Goal: Task Accomplishment & Management: Use online tool/utility

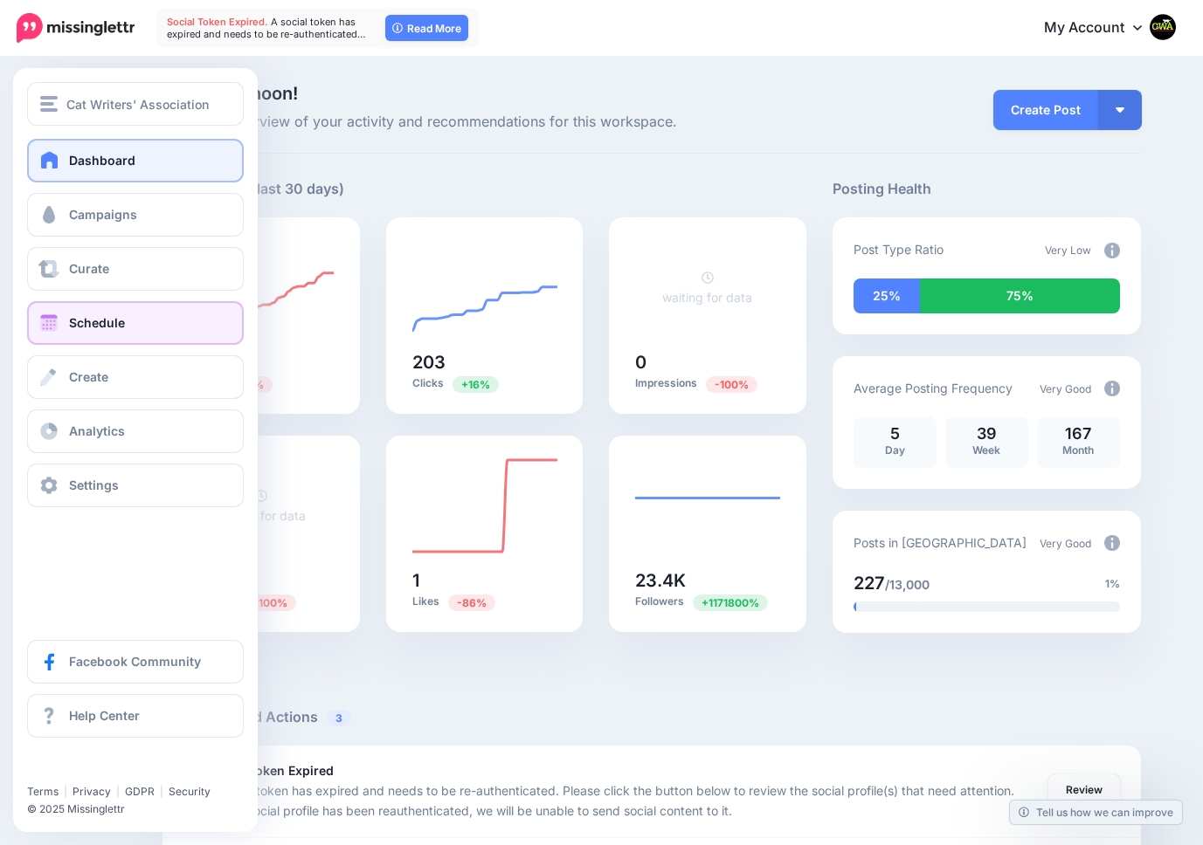
click at [74, 315] on span "Schedule" at bounding box center [97, 322] width 56 height 15
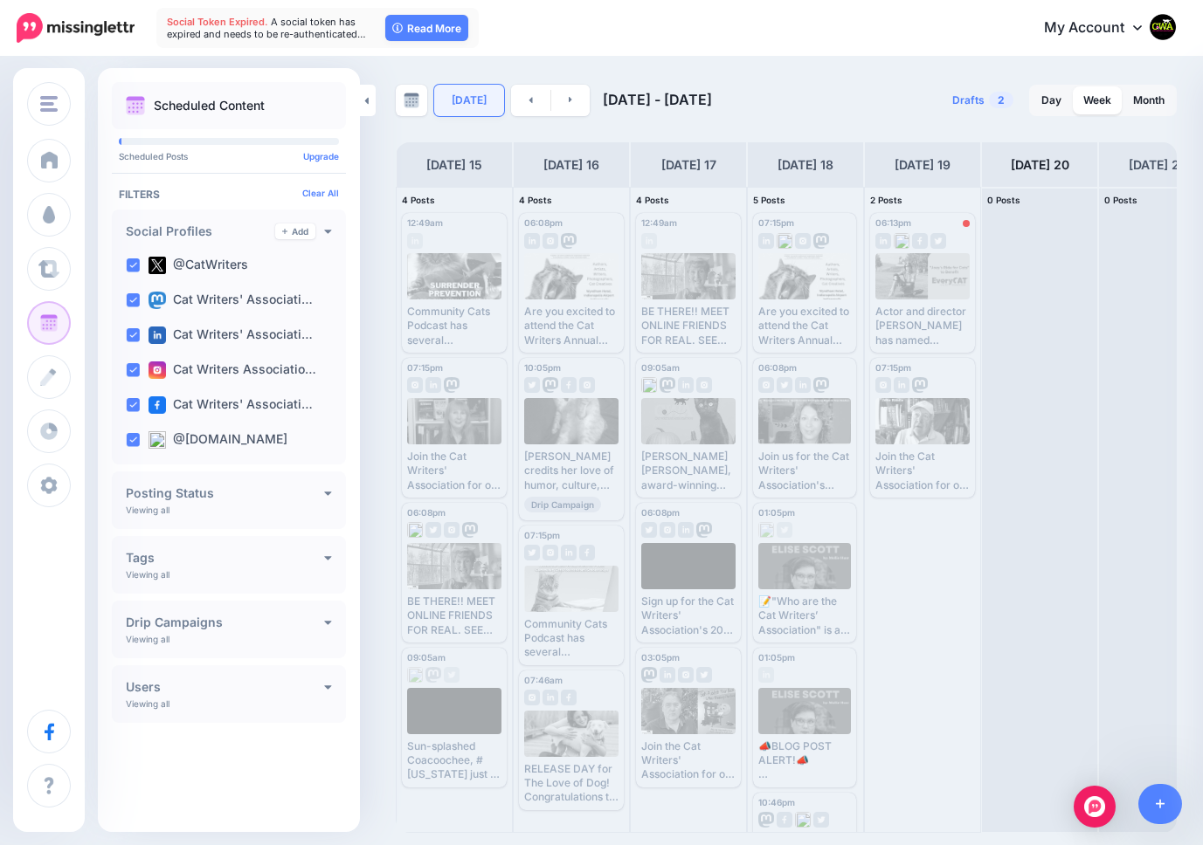
click at [466, 88] on link "[DATE]" at bounding box center [469, 100] width 70 height 31
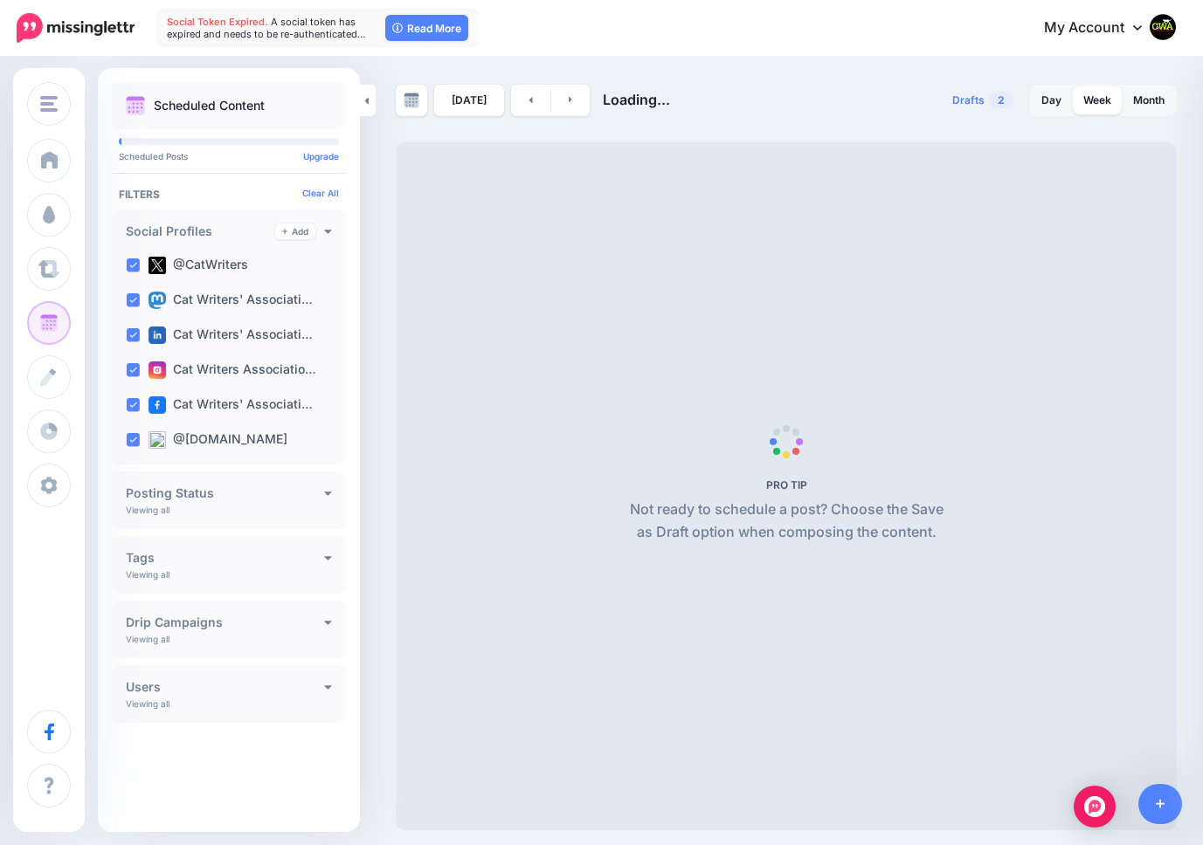
click at [719, 79] on div "Today Loading... Drafts 2 Day Week Month PRO TIP" at bounding box center [601, 445] width 1203 height 772
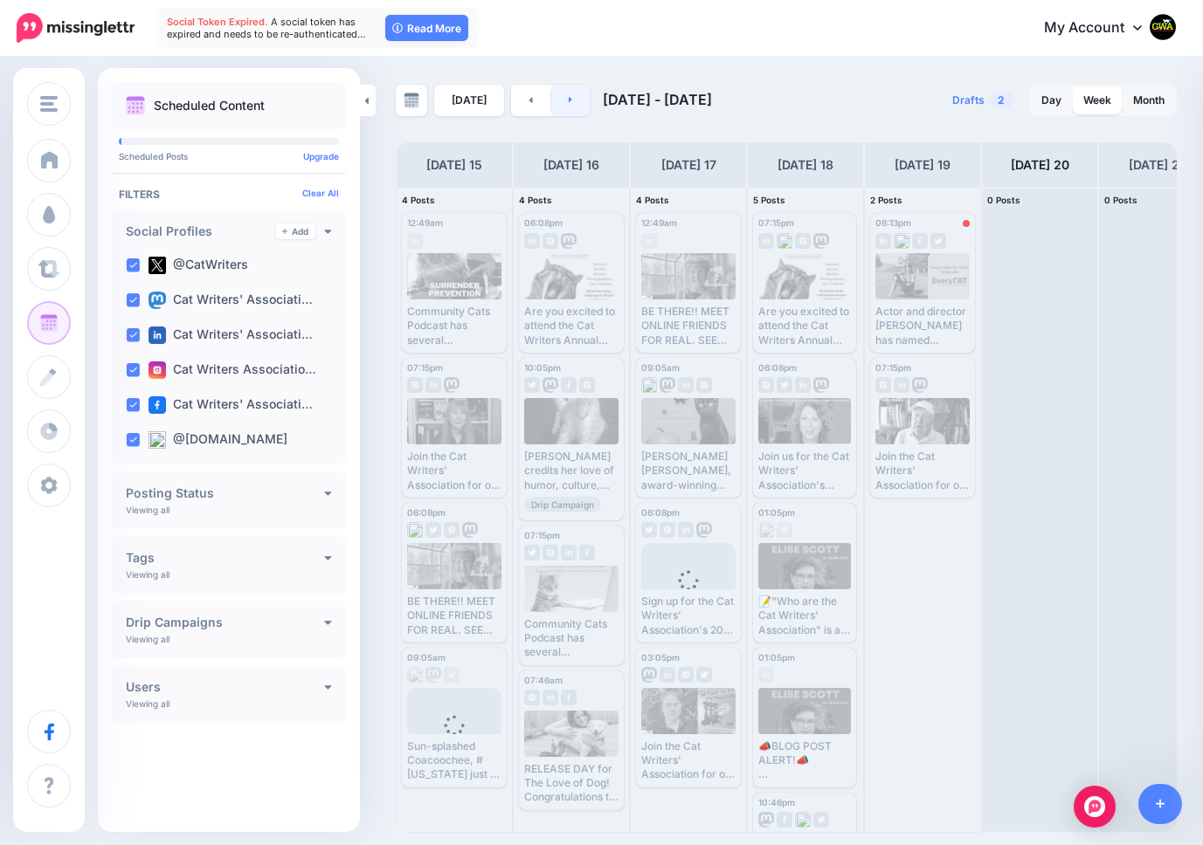
click at [569, 100] on icon at bounding box center [570, 100] width 3 height 6
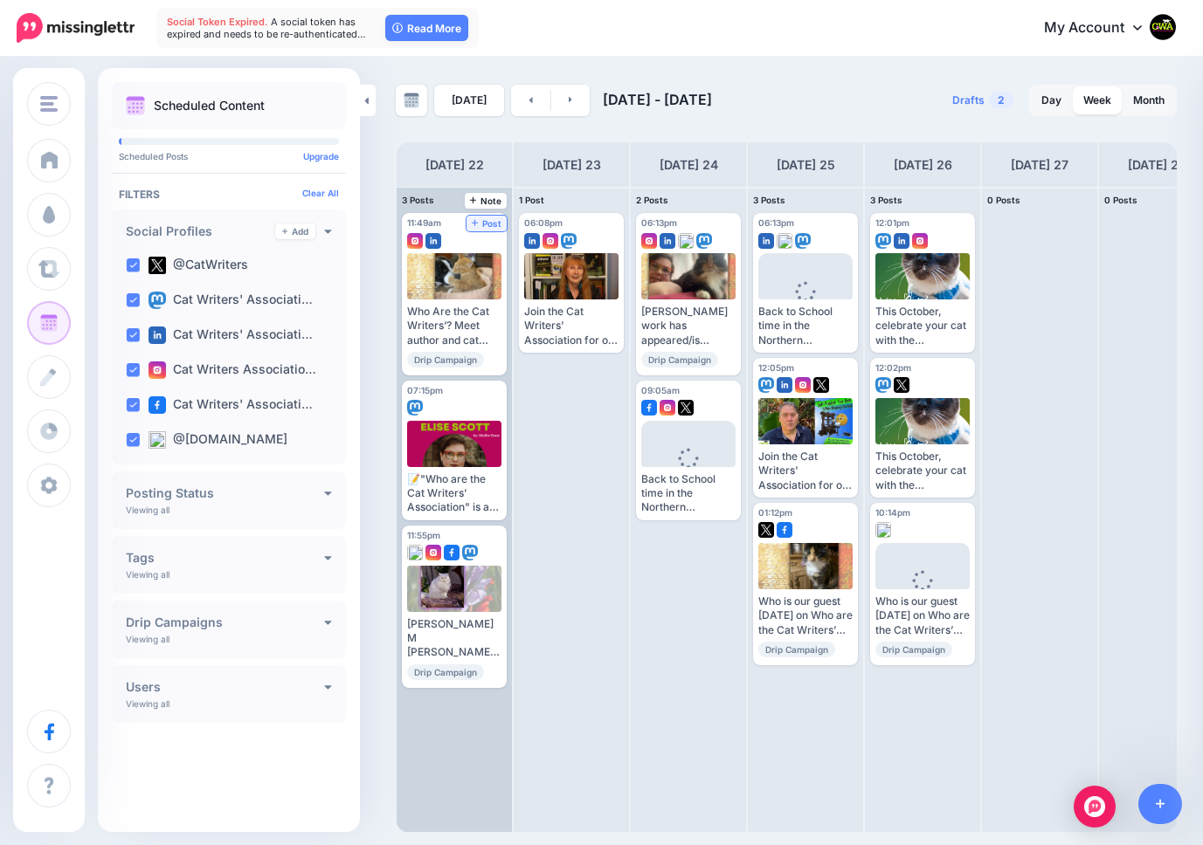
click at [483, 223] on span "Post" at bounding box center [487, 223] width 31 height 9
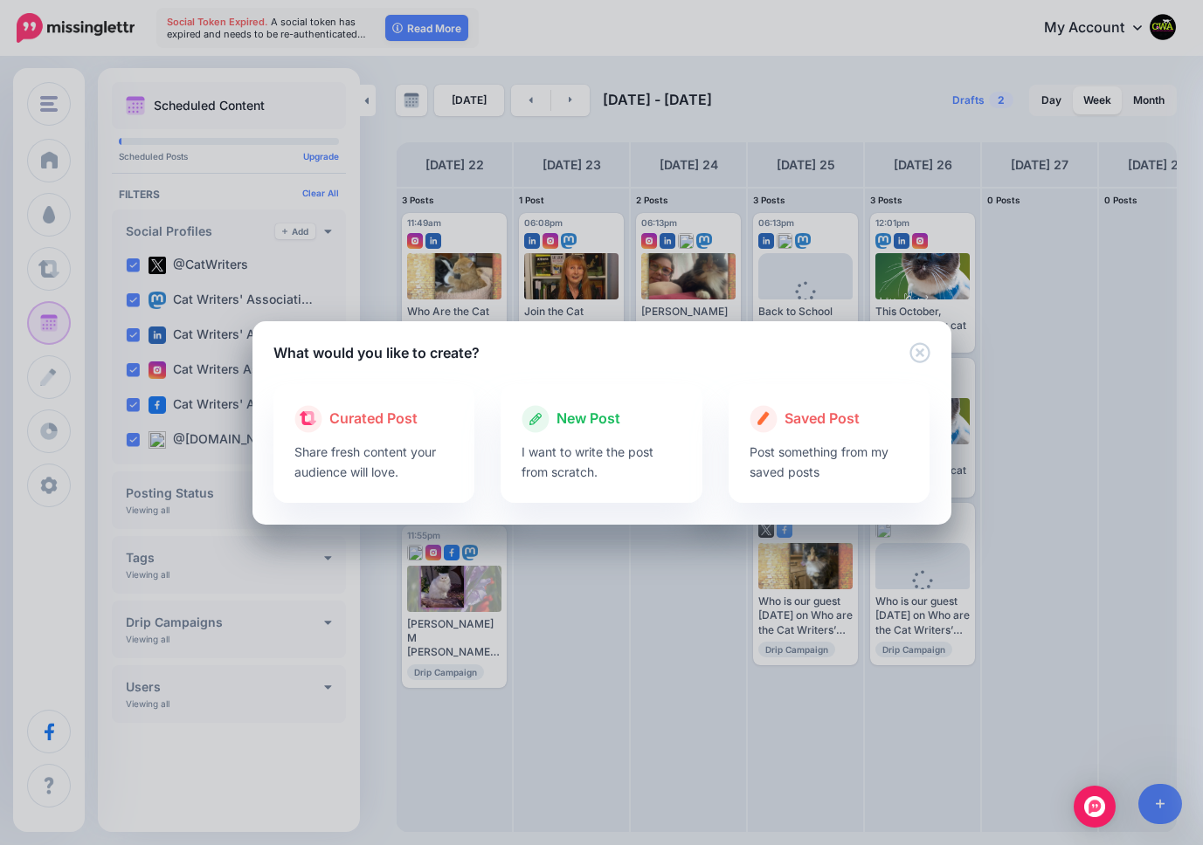
click at [578, 413] on span "New Post" at bounding box center [588, 419] width 64 height 23
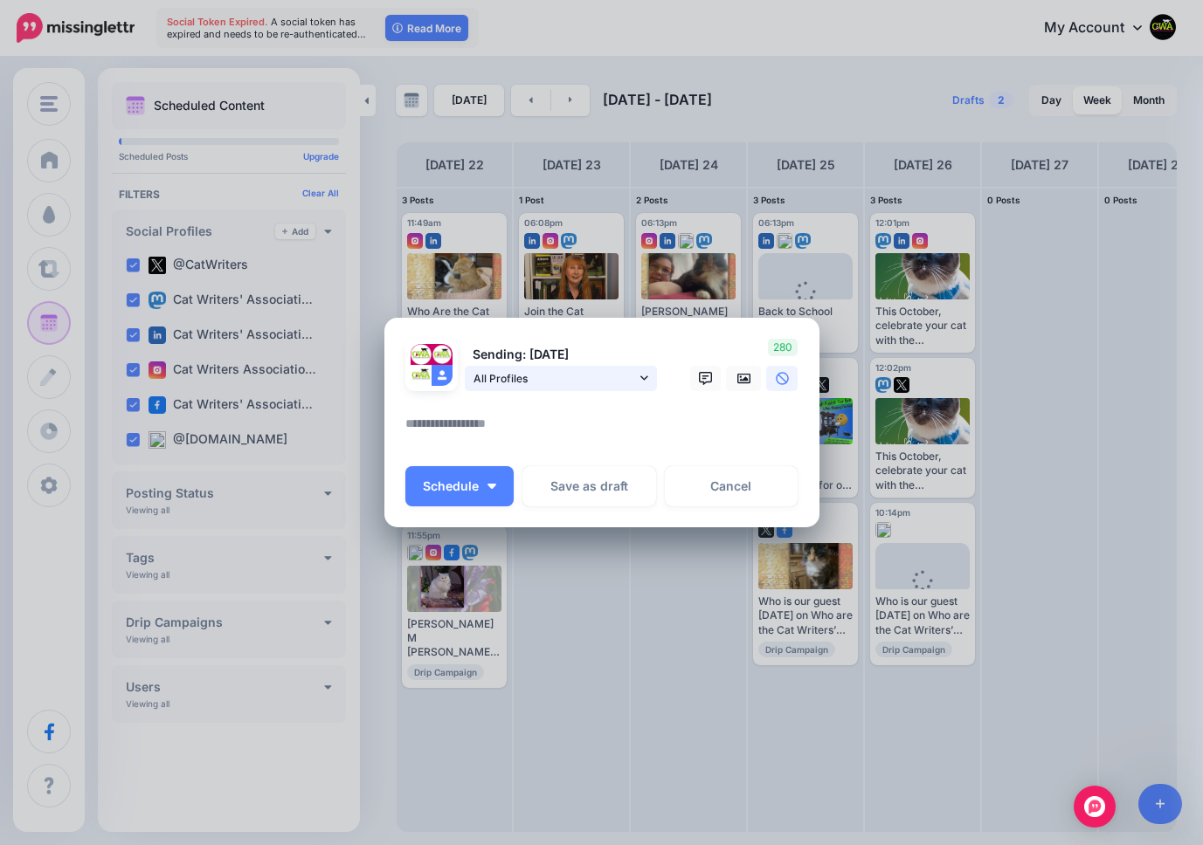
click at [640, 379] on icon at bounding box center [644, 378] width 8 height 12
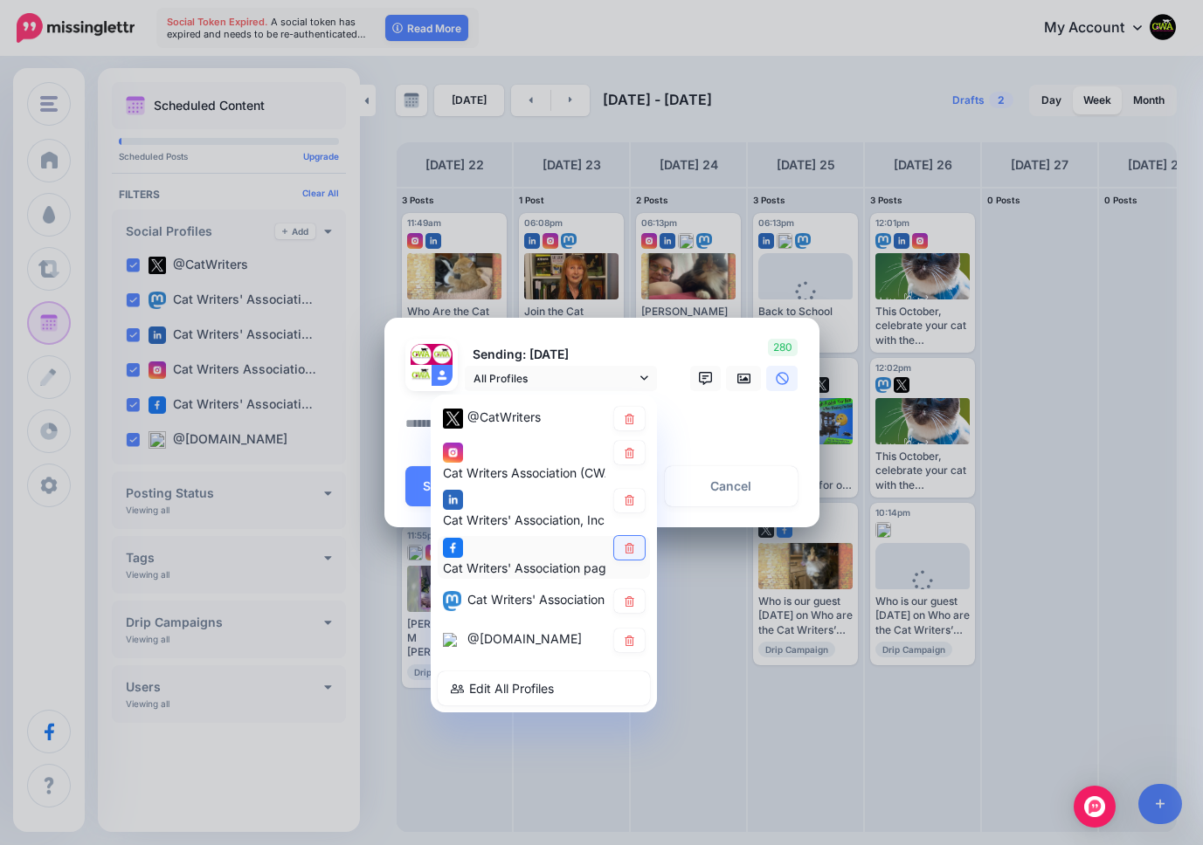
click at [625, 546] on icon at bounding box center [629, 548] width 13 height 10
click at [683, 425] on textarea at bounding box center [606, 430] width 402 height 34
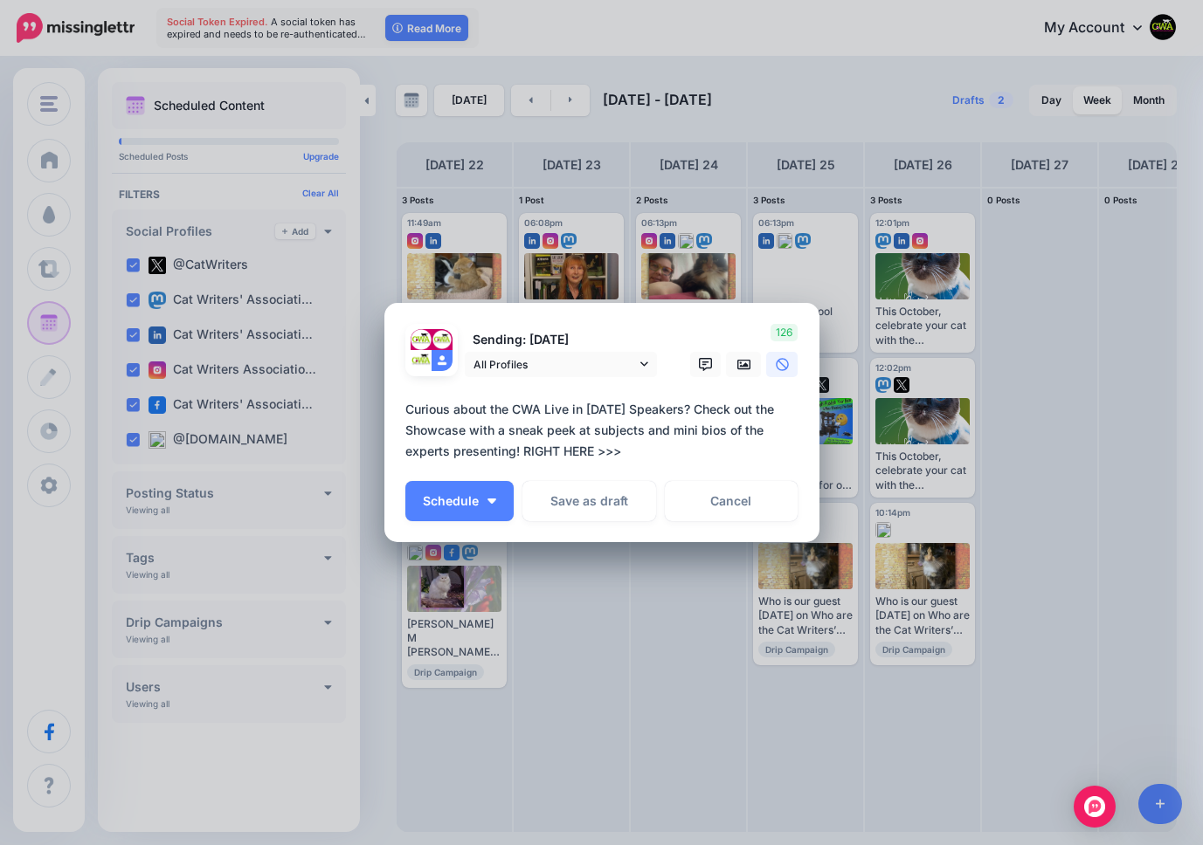
paste textarea "**********"
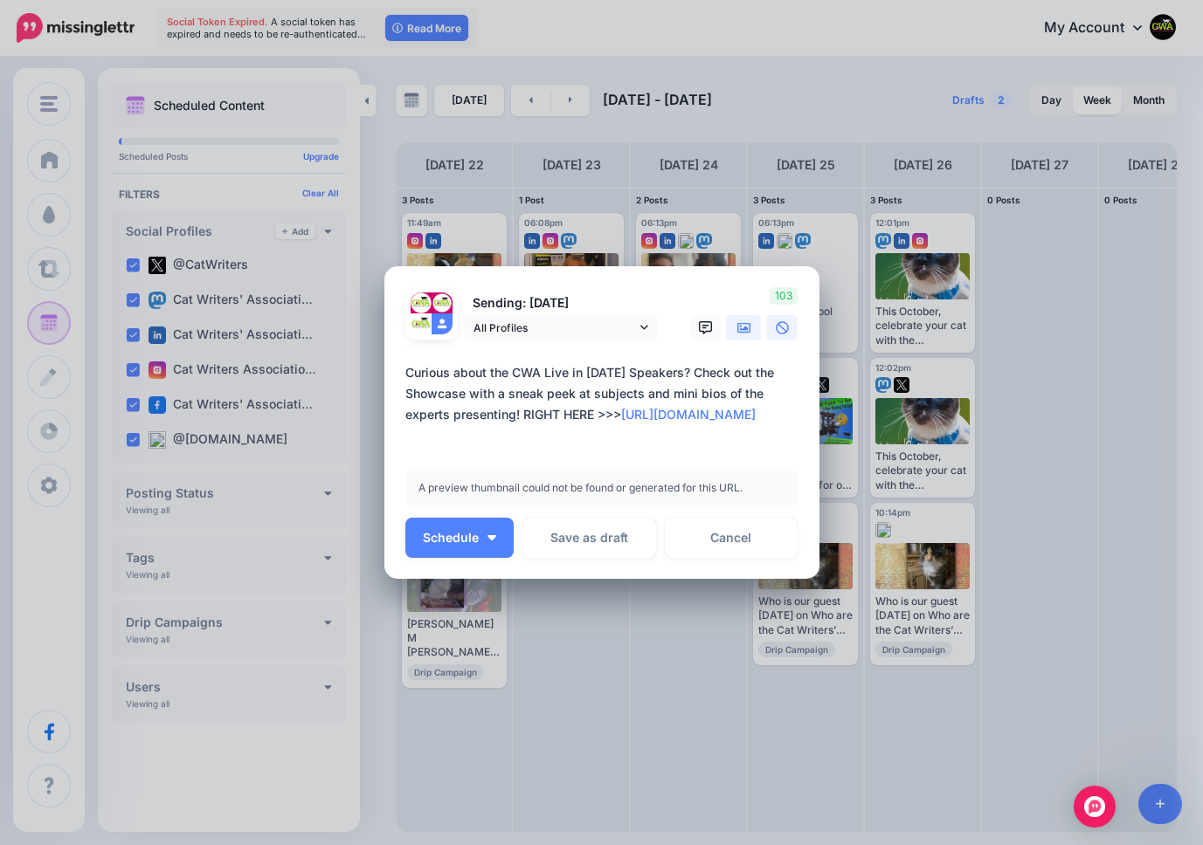
click at [746, 327] on icon at bounding box center [744, 327] width 14 height 10
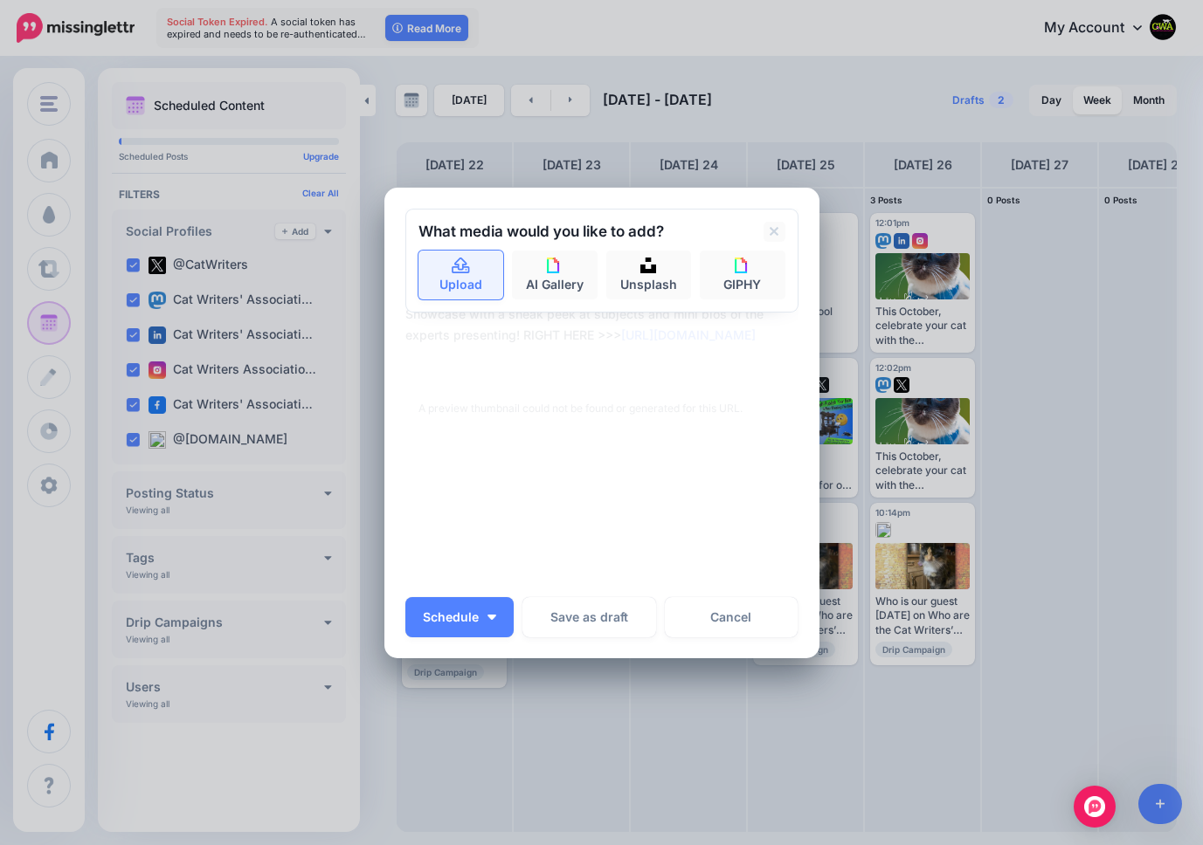
click at [466, 278] on link "Upload" at bounding box center [461, 275] width 86 height 49
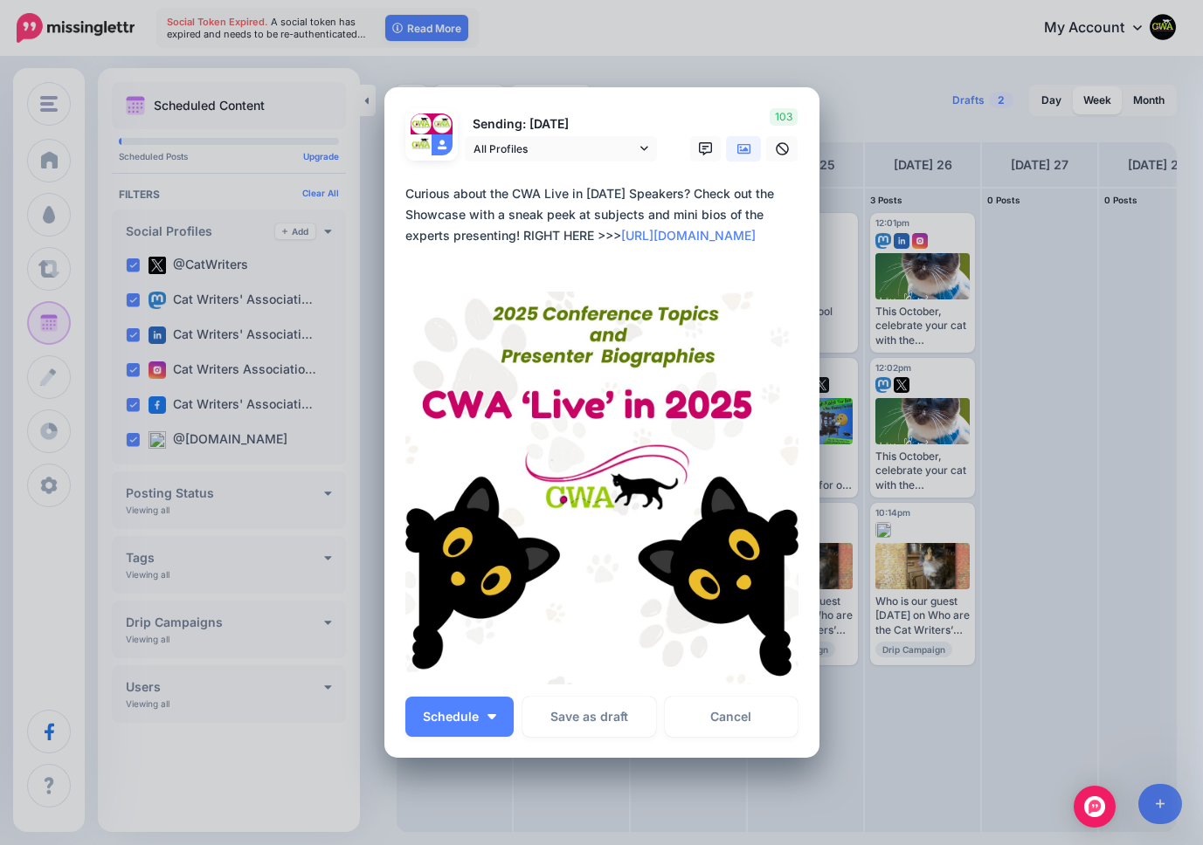
click at [545, 195] on textarea "**********" at bounding box center [606, 225] width 402 height 84
click at [618, 193] on textarea "**********" at bounding box center [606, 225] width 402 height 84
type textarea "**********"
click at [445, 707] on button "Schedule" at bounding box center [459, 717] width 108 height 40
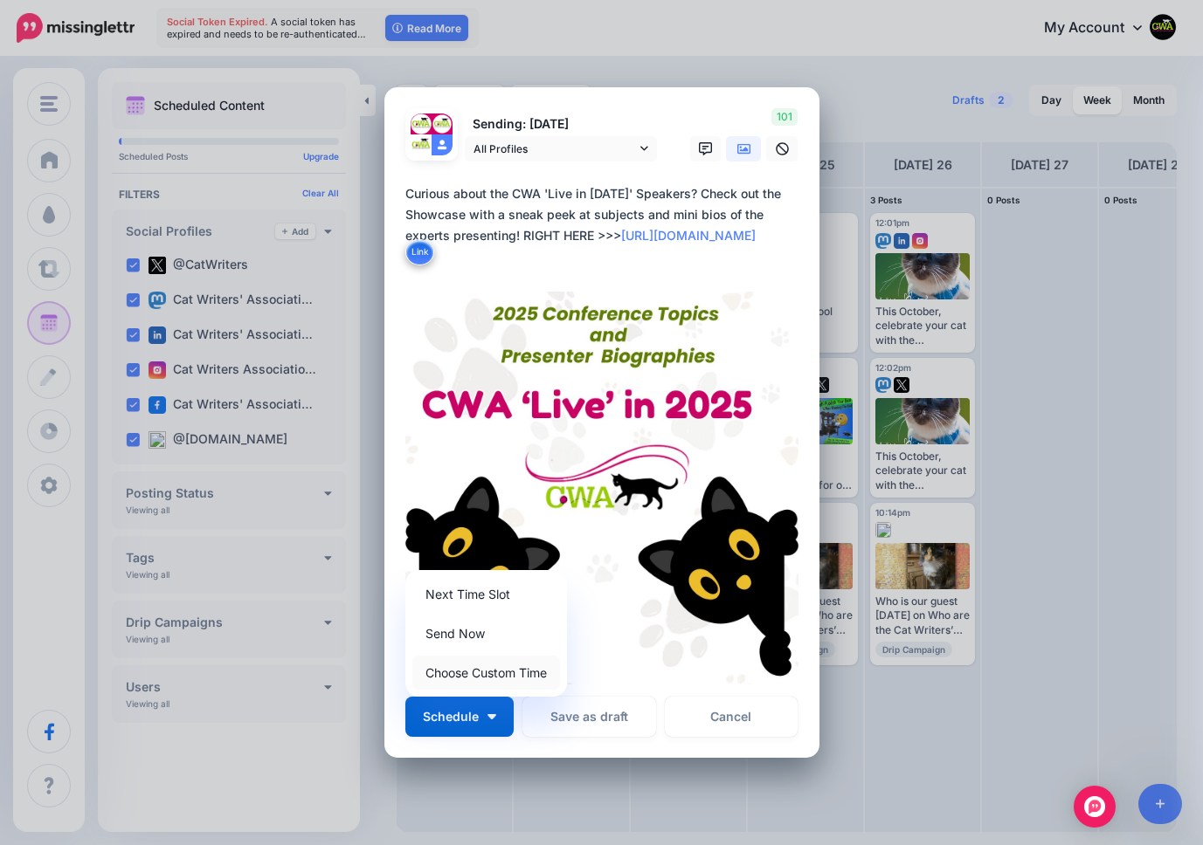
click at [465, 667] on link "Choose Custom Time" at bounding box center [486, 673] width 148 height 34
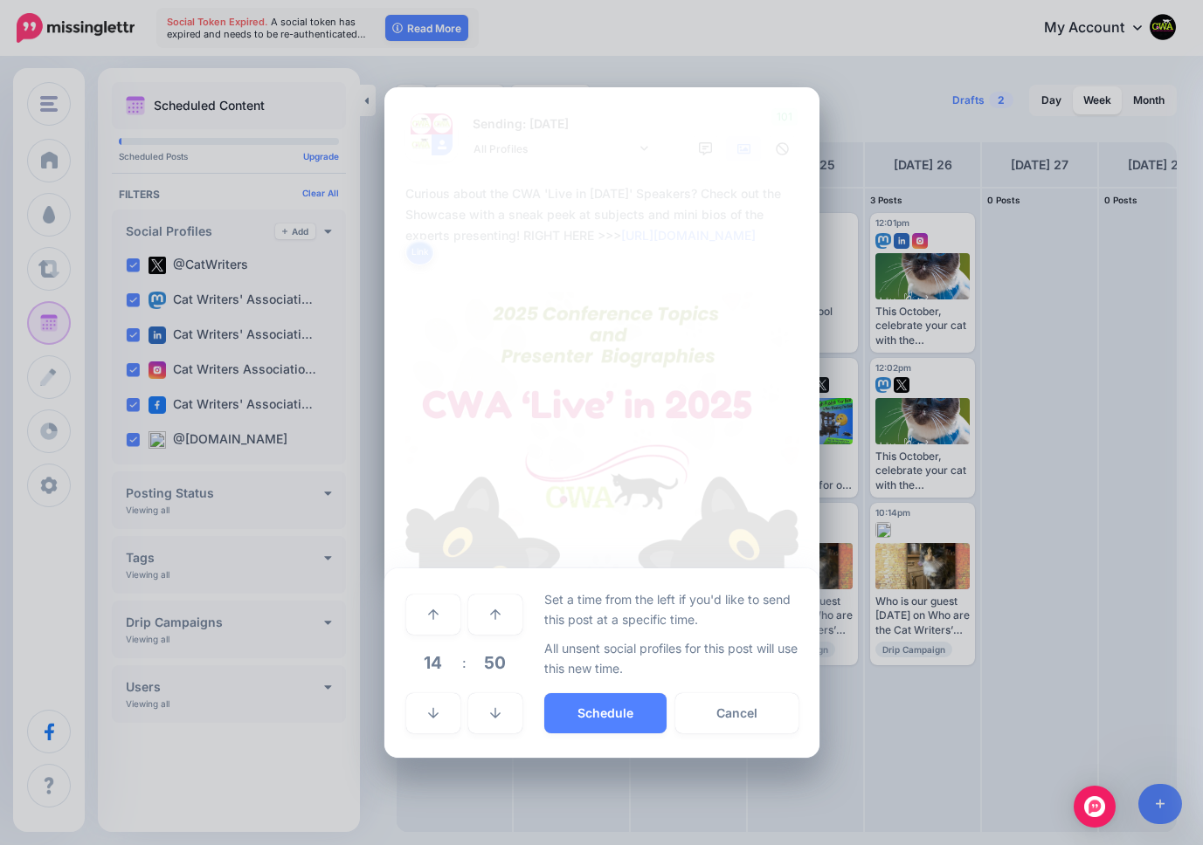
click at [434, 666] on span "14" at bounding box center [433, 662] width 47 height 47
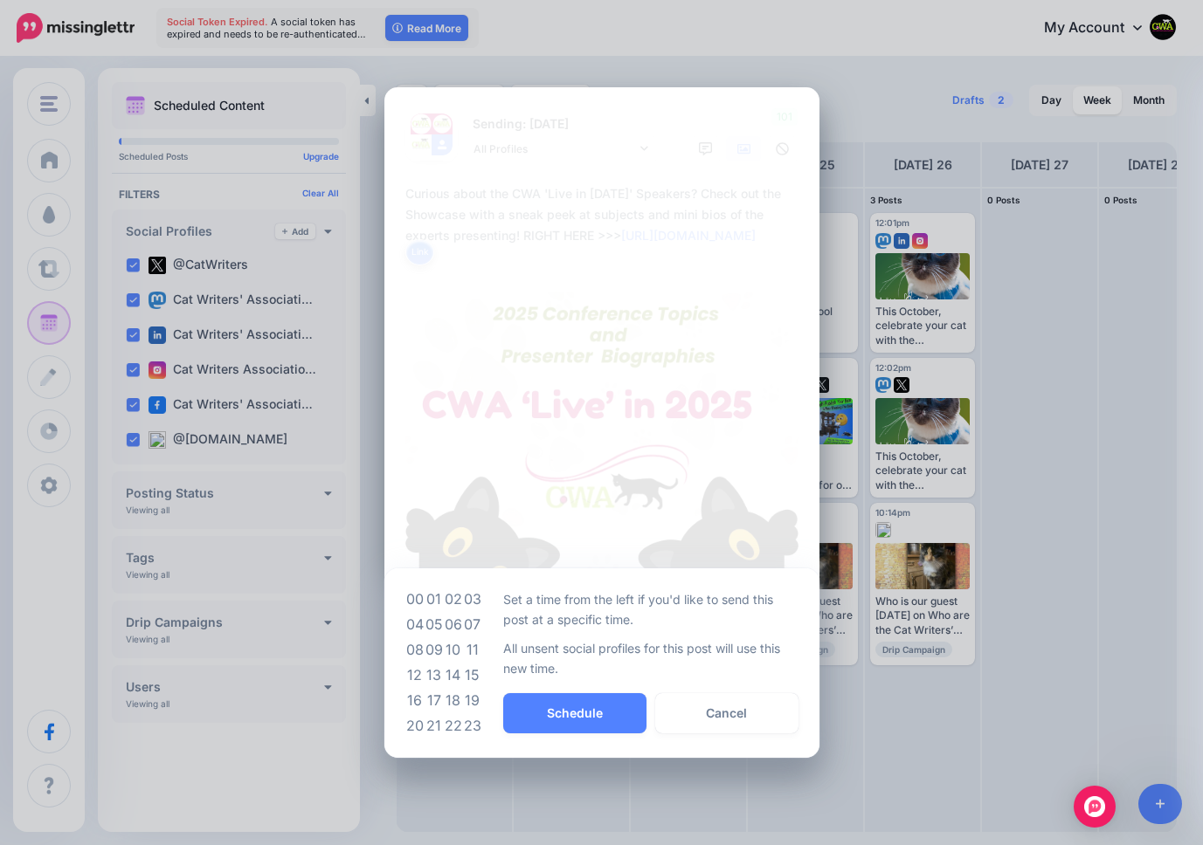
click at [412, 676] on td "12" at bounding box center [414, 675] width 19 height 25
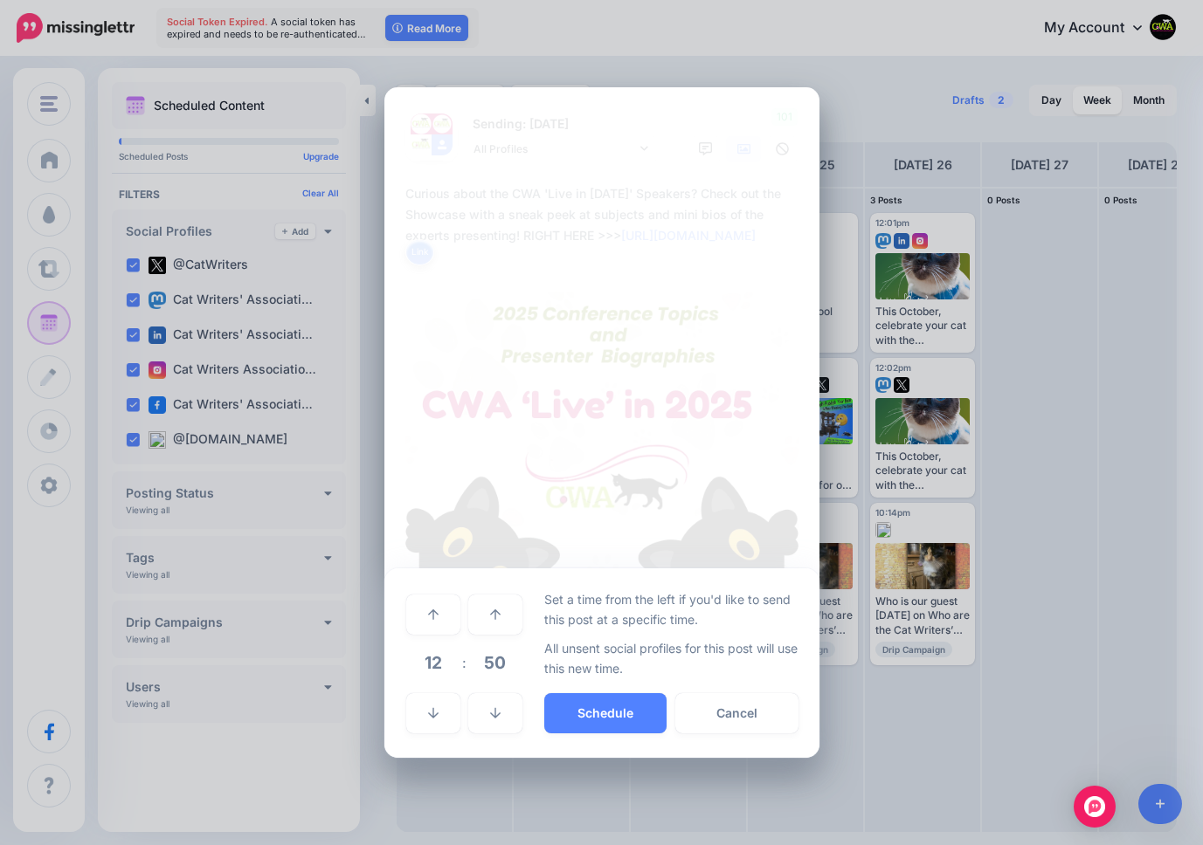
click at [475, 660] on span "50" at bounding box center [495, 662] width 47 height 47
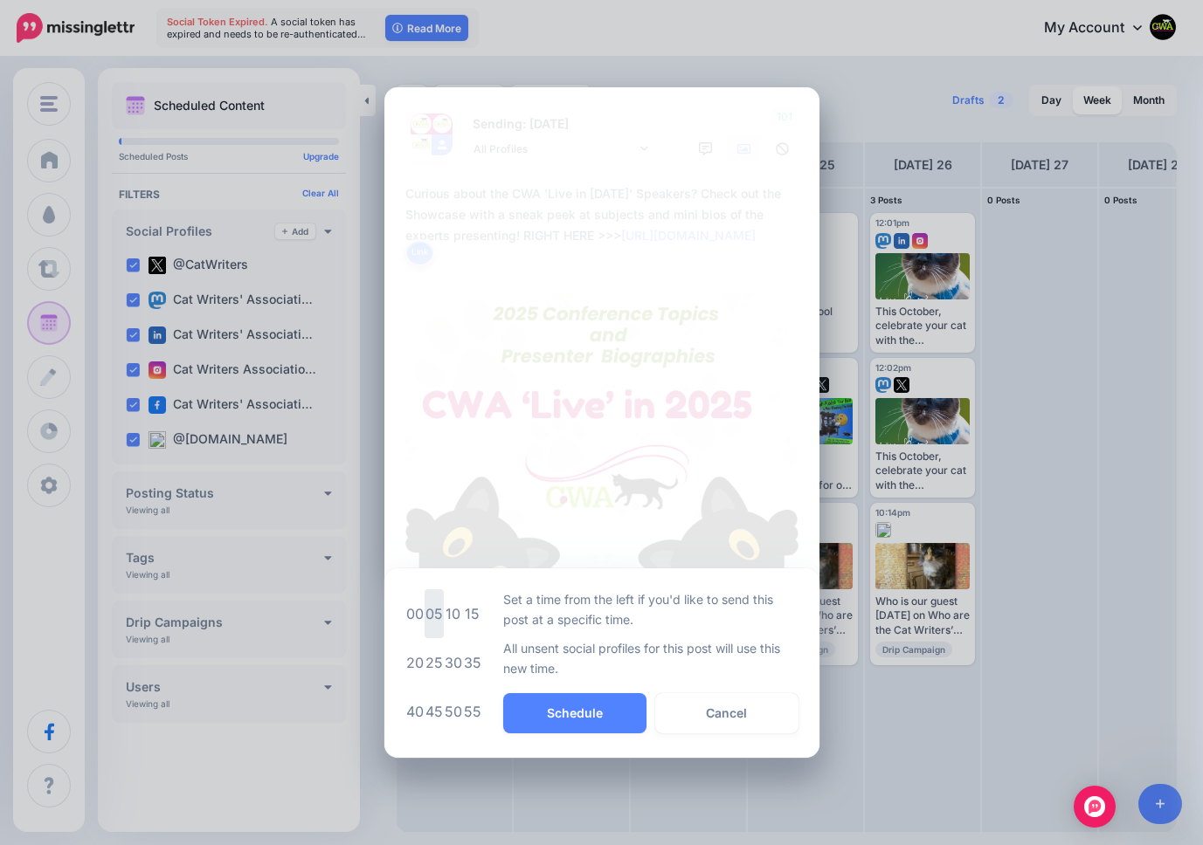
click at [434, 612] on td "05" at bounding box center [433, 614] width 19 height 49
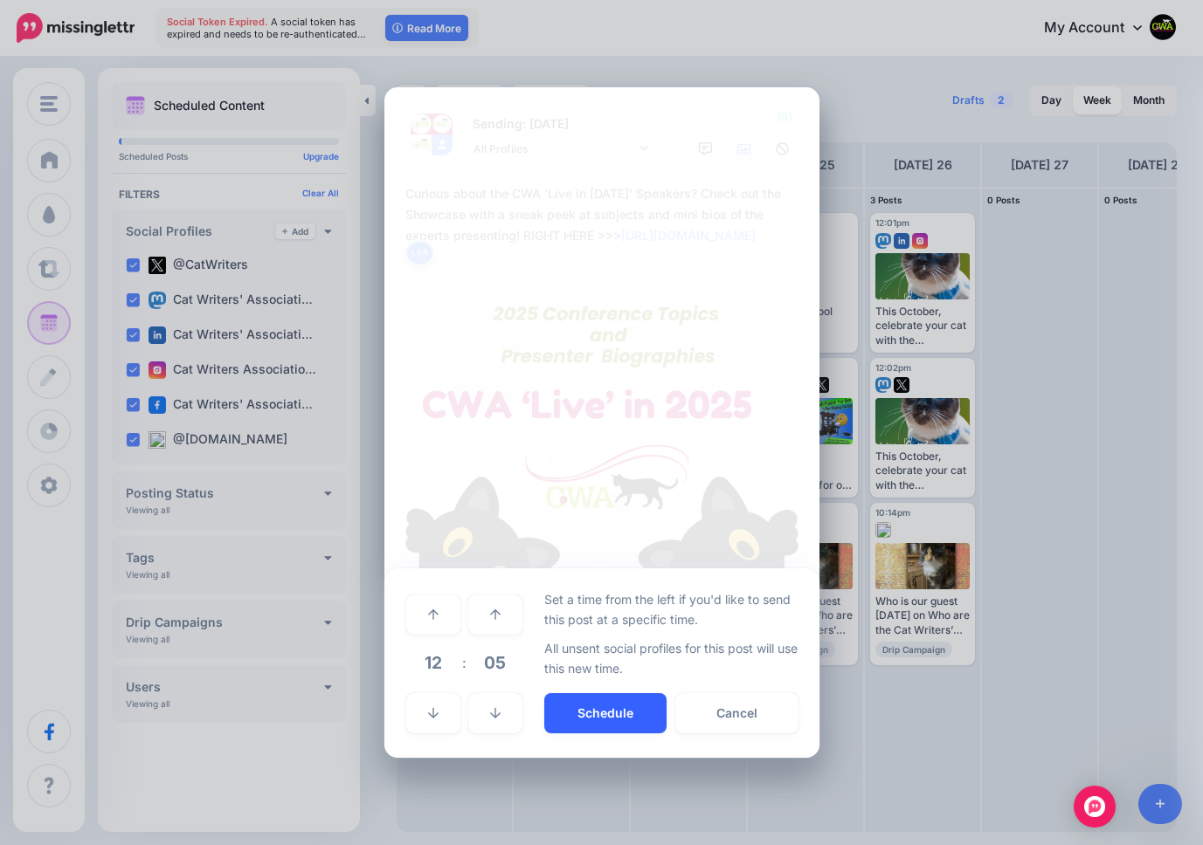
click at [610, 710] on button "Schedule" at bounding box center [605, 714] width 122 height 40
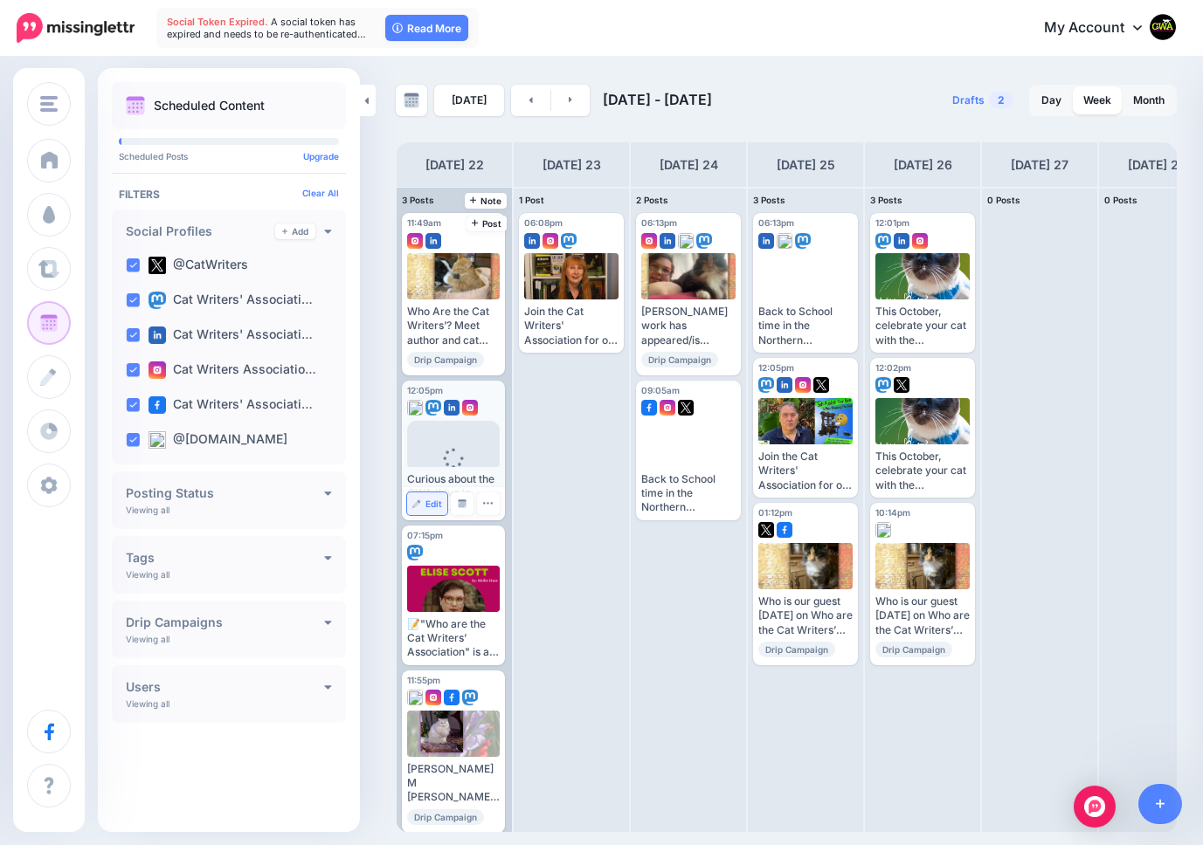
click at [431, 505] on span "Edit" at bounding box center [433, 504] width 17 height 9
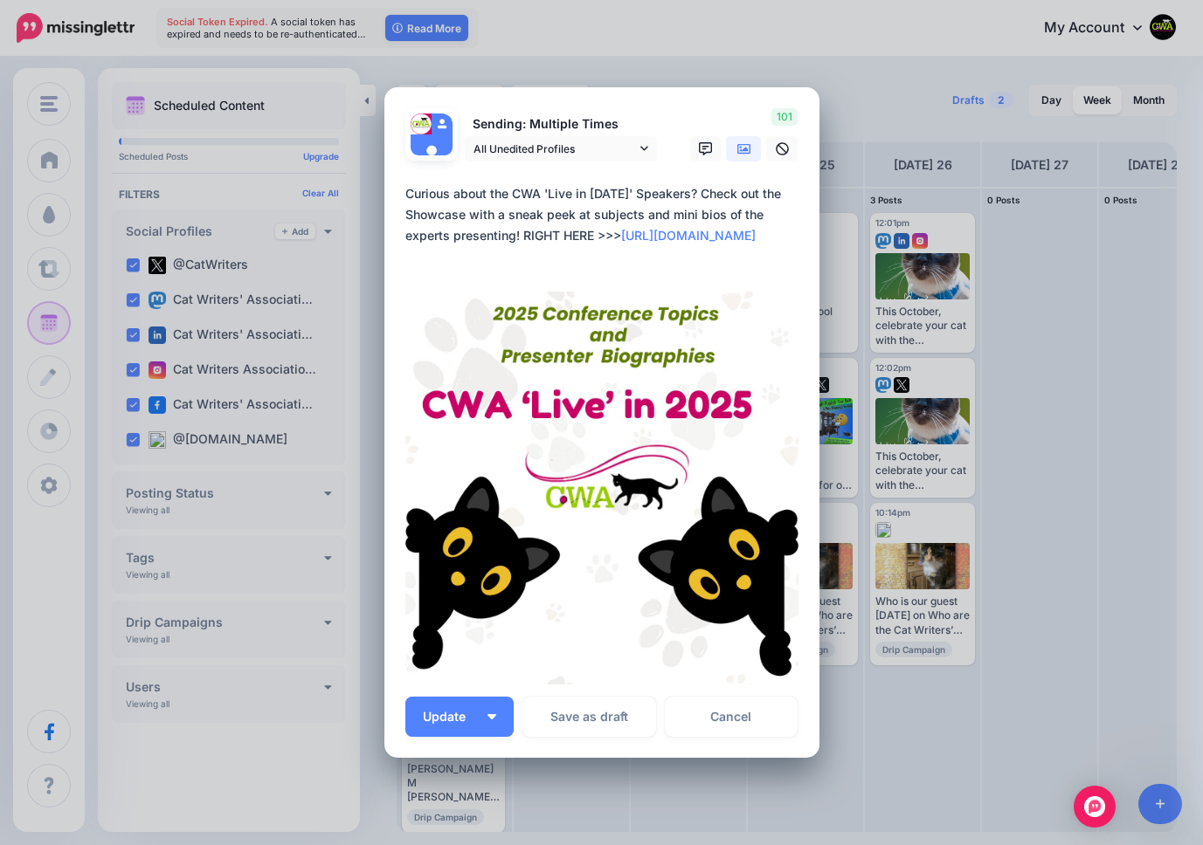
drag, startPoint x: 472, startPoint y: 245, endPoint x: 362, endPoint y: 162, distance: 136.6
click at [362, 162] on div "Edit Post Loading Sending: Multiple Times @CatWriters" at bounding box center [601, 422] width 1203 height 845
click at [514, 264] on textarea "**********" at bounding box center [606, 225] width 402 height 84
drag, startPoint x: 594, startPoint y: 240, endPoint x: 531, endPoint y: 151, distance: 109.0
click at [529, 152] on form "Sending: Multiple Times All Unedited Profiles" at bounding box center [601, 396] width 393 height 576
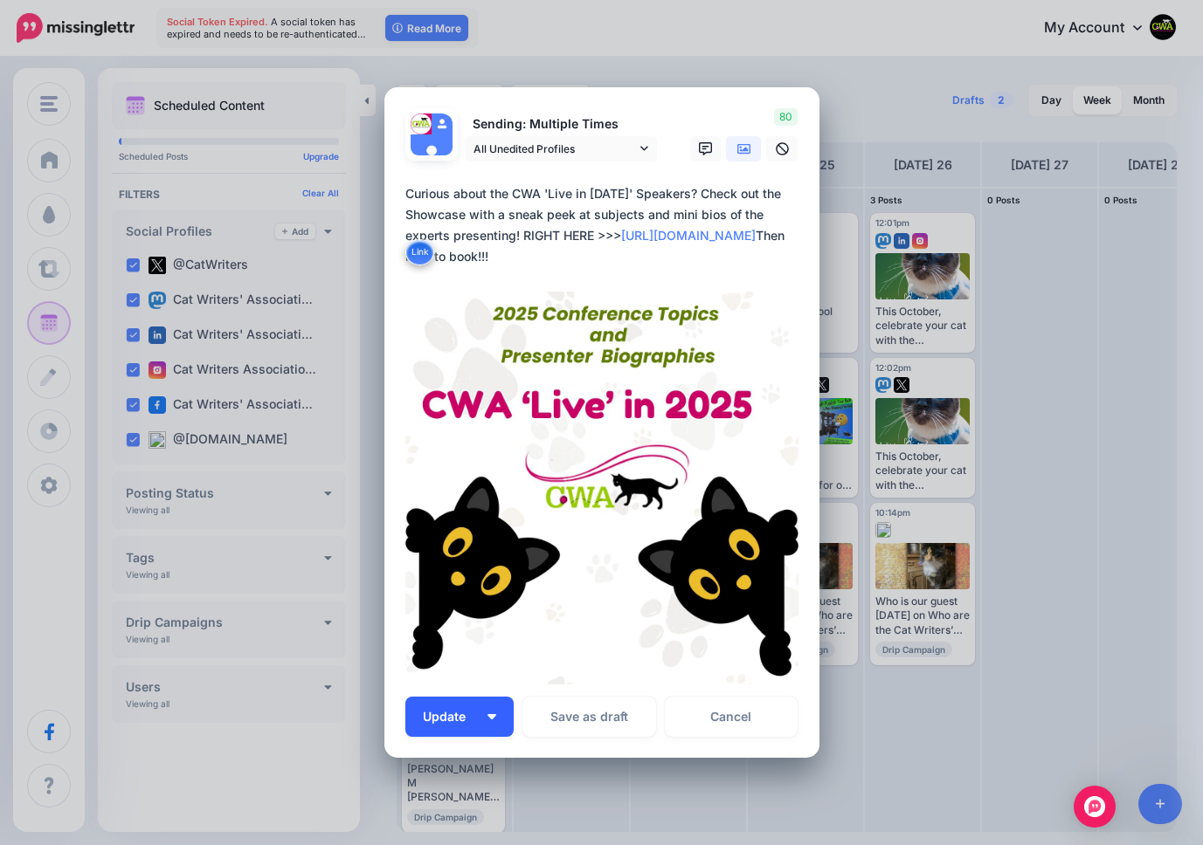
type textarea "**********"
click at [448, 713] on span "Update" at bounding box center [451, 717] width 56 height 12
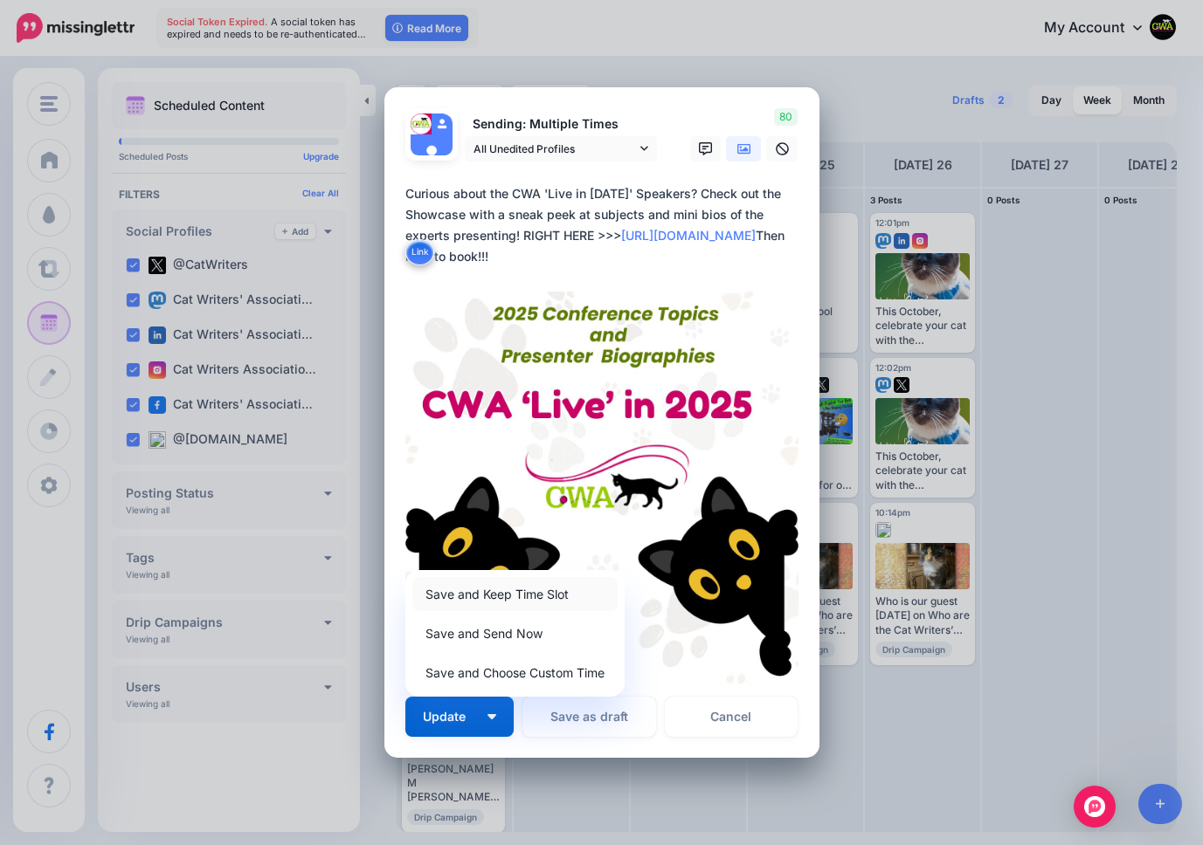
click at [487, 598] on link "Save and Keep Time Slot" at bounding box center [514, 594] width 205 height 34
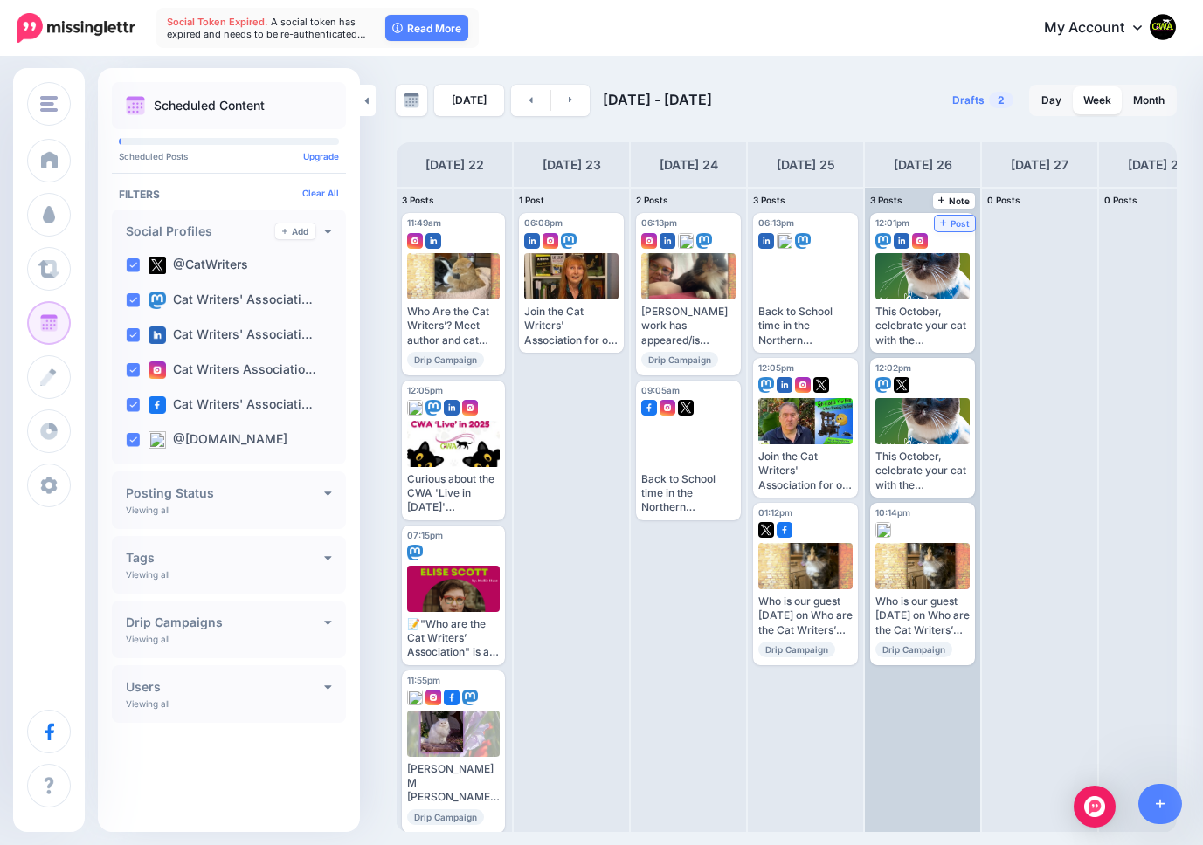
click at [957, 219] on span "Post" at bounding box center [955, 223] width 31 height 9
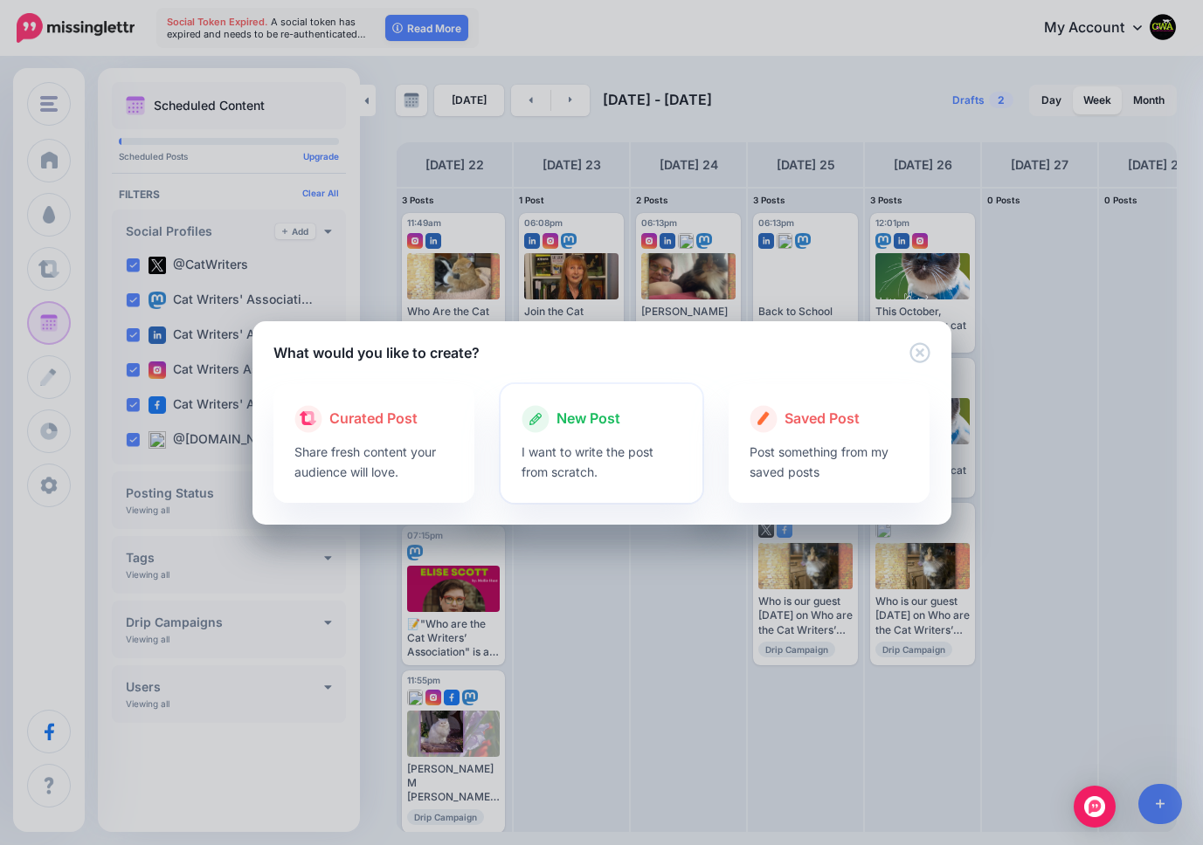
click at [590, 424] on span "New Post" at bounding box center [588, 419] width 64 height 23
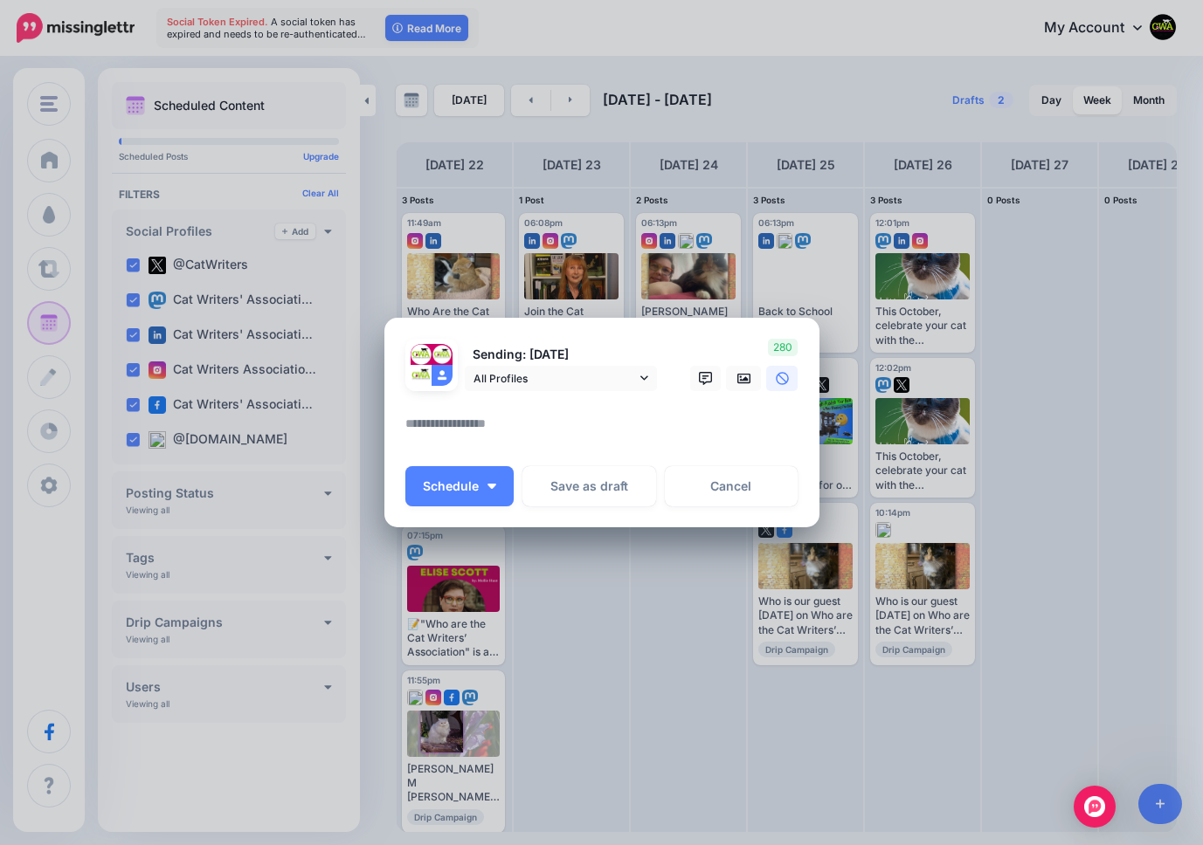
click at [553, 443] on textarea at bounding box center [606, 430] width 402 height 34
paste textarea "**********"
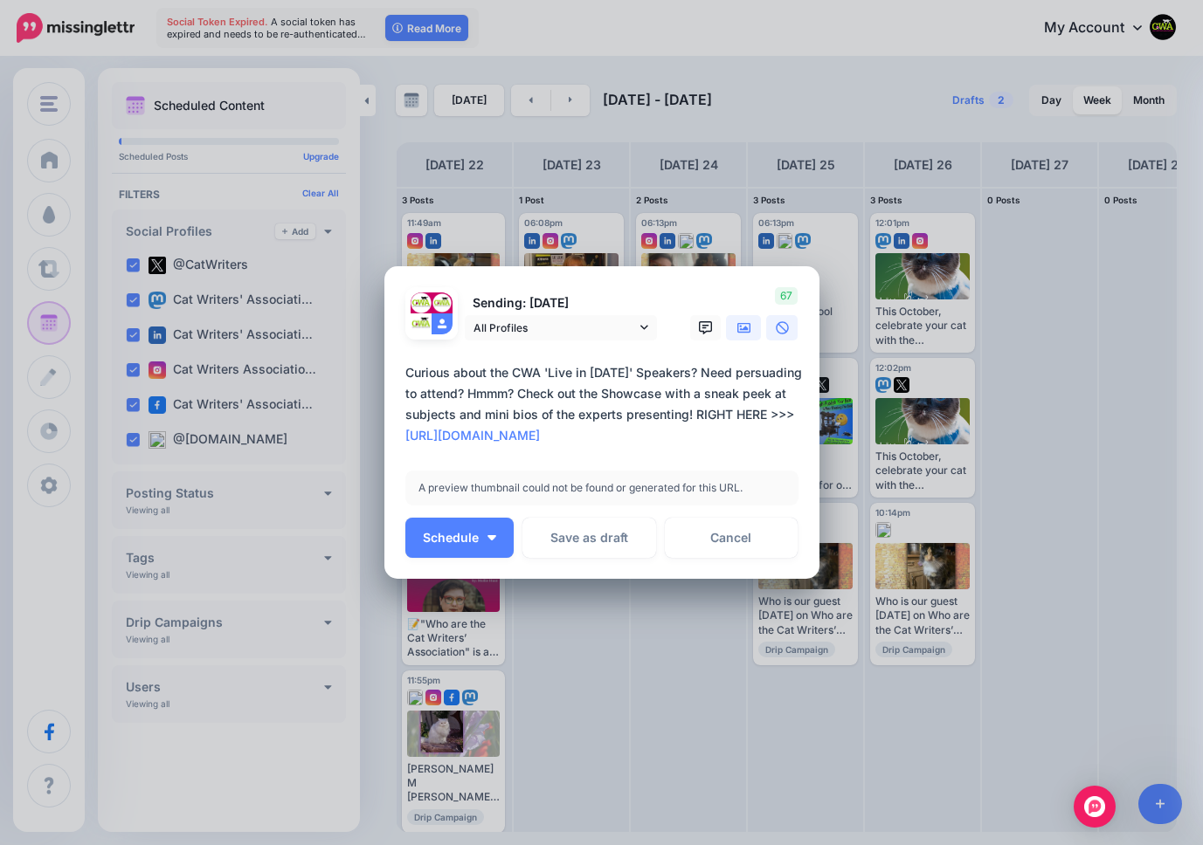
type textarea "**********"
click at [751, 328] on link at bounding box center [743, 327] width 35 height 25
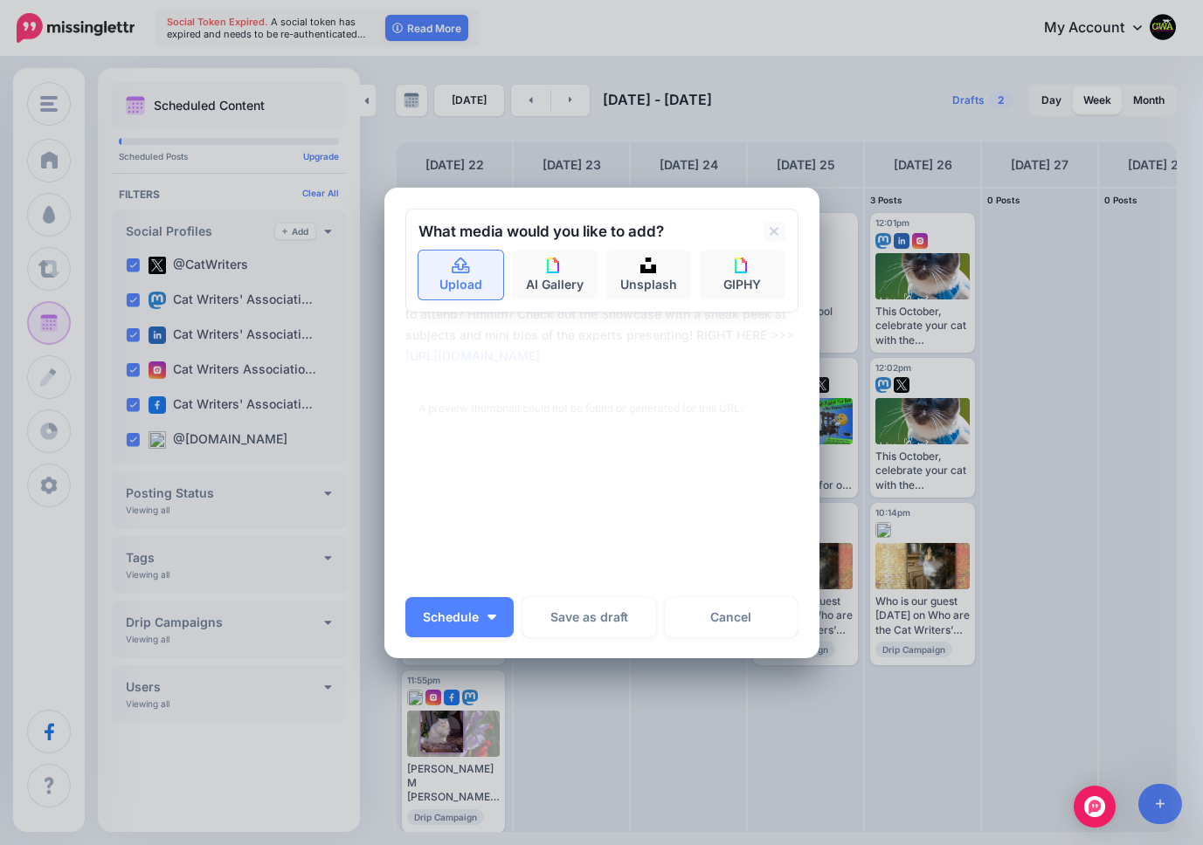
click at [480, 274] on link "Upload" at bounding box center [461, 275] width 86 height 49
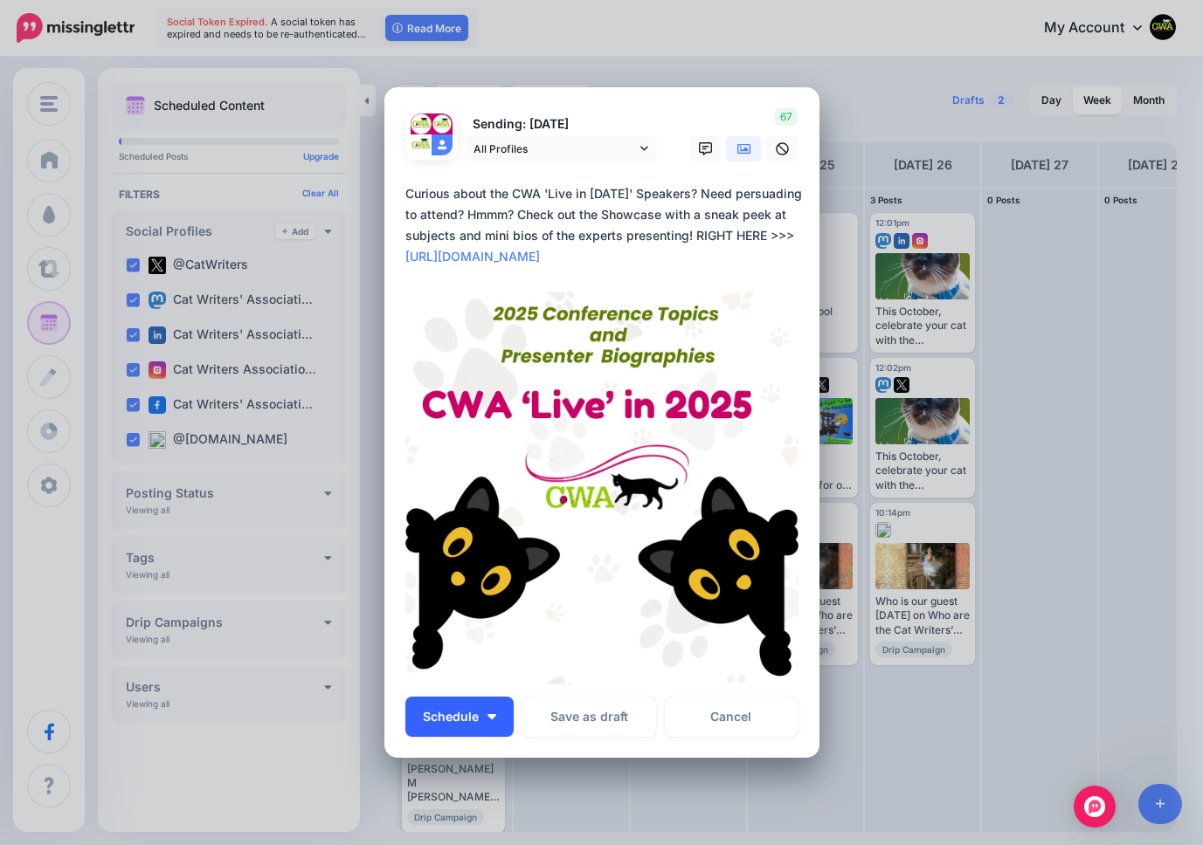
click at [466, 729] on button "Schedule" at bounding box center [459, 717] width 108 height 40
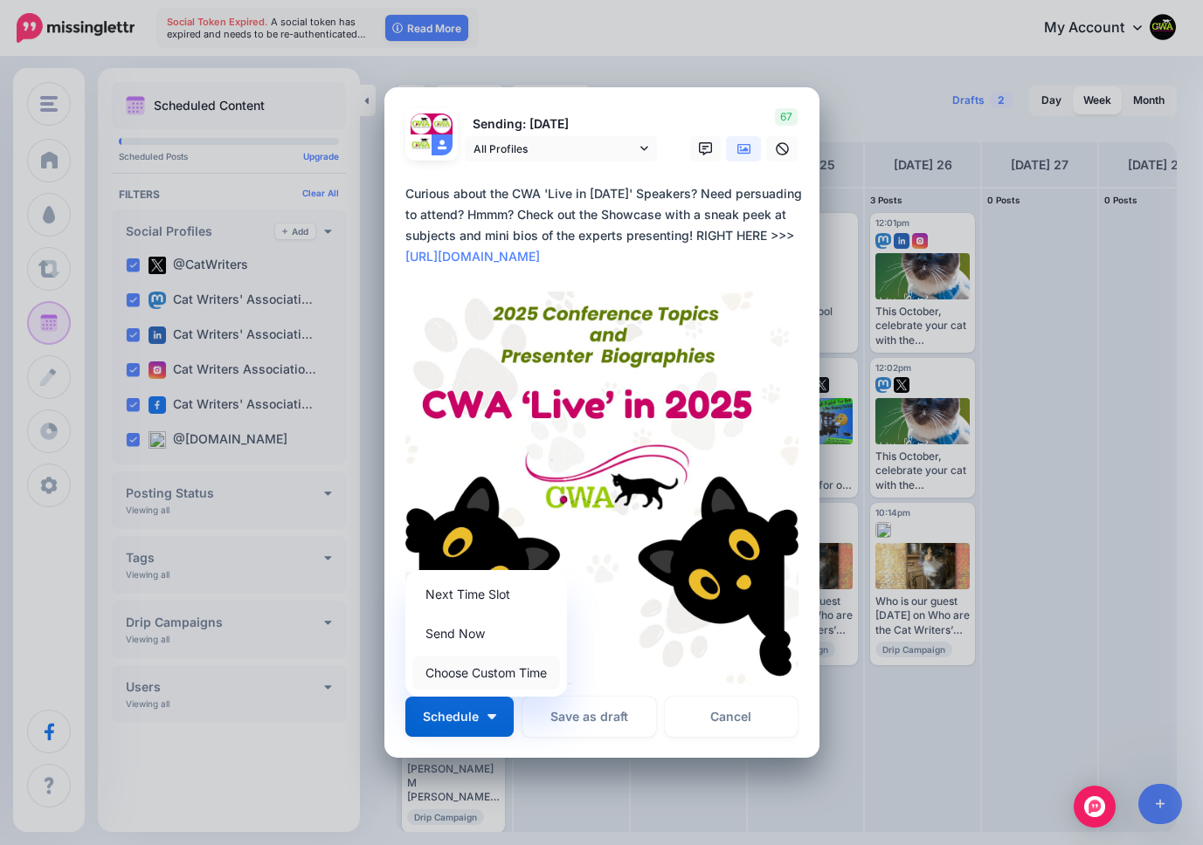
click at [463, 668] on link "Choose Custom Time" at bounding box center [486, 673] width 148 height 34
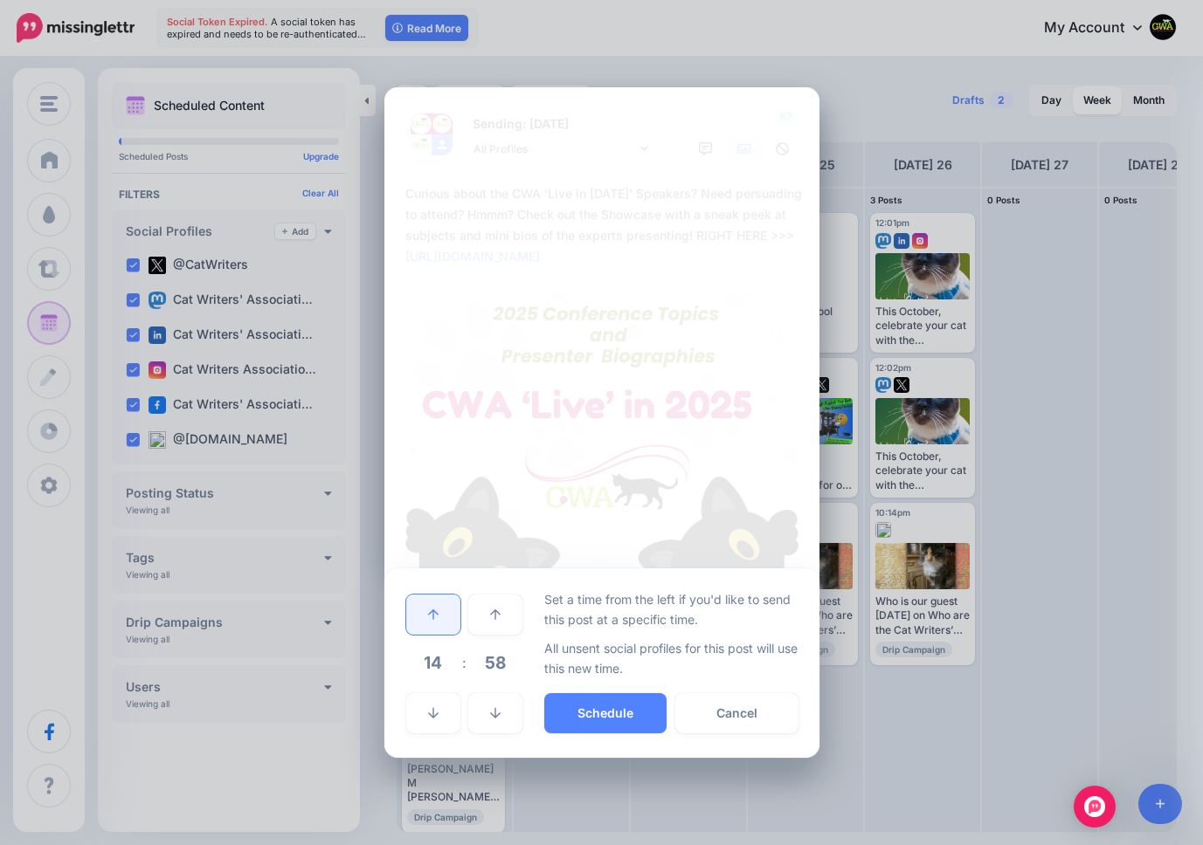
click at [432, 618] on icon at bounding box center [433, 615] width 10 height 10
click at [485, 712] on link at bounding box center [495, 714] width 54 height 40
click at [493, 659] on span "57" at bounding box center [495, 662] width 47 height 47
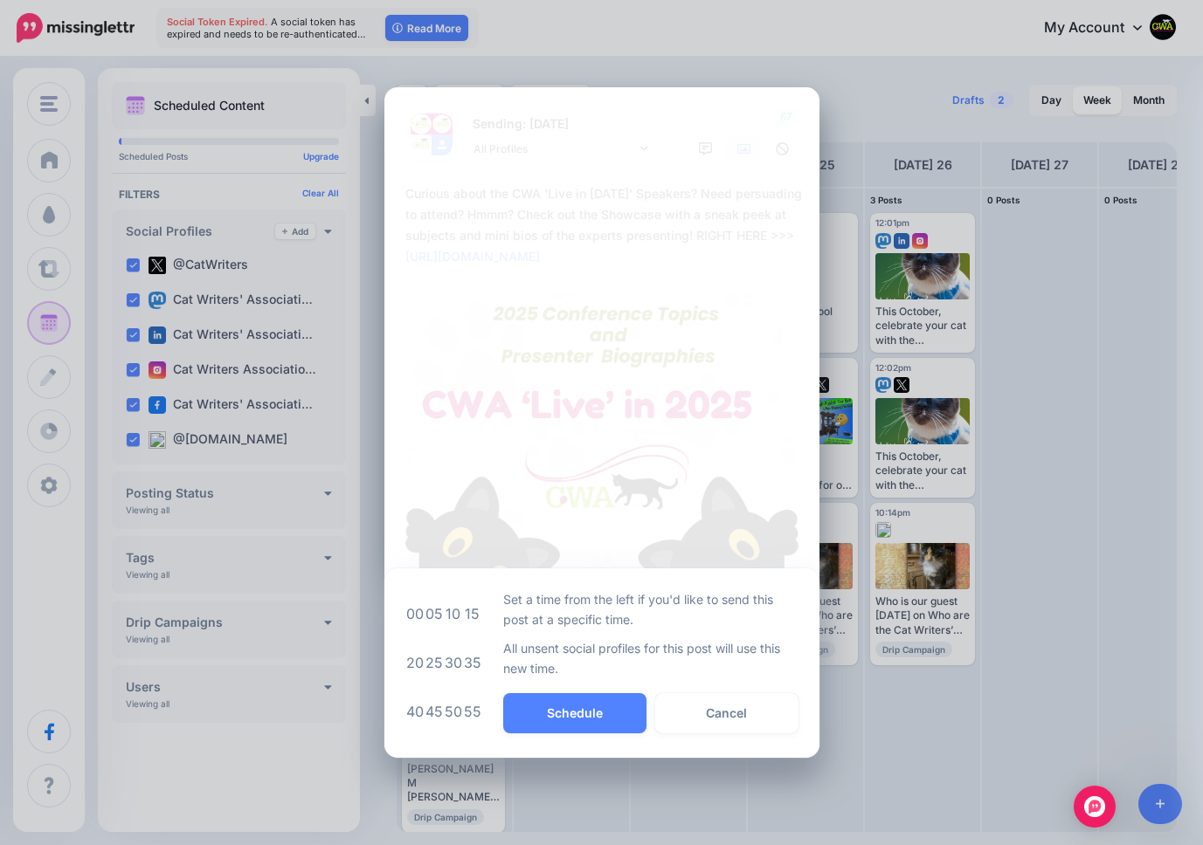
drag, startPoint x: 427, startPoint y: 604, endPoint x: 430, endPoint y: 614, distance: 10.0
click at [427, 604] on td "05" at bounding box center [433, 614] width 19 height 49
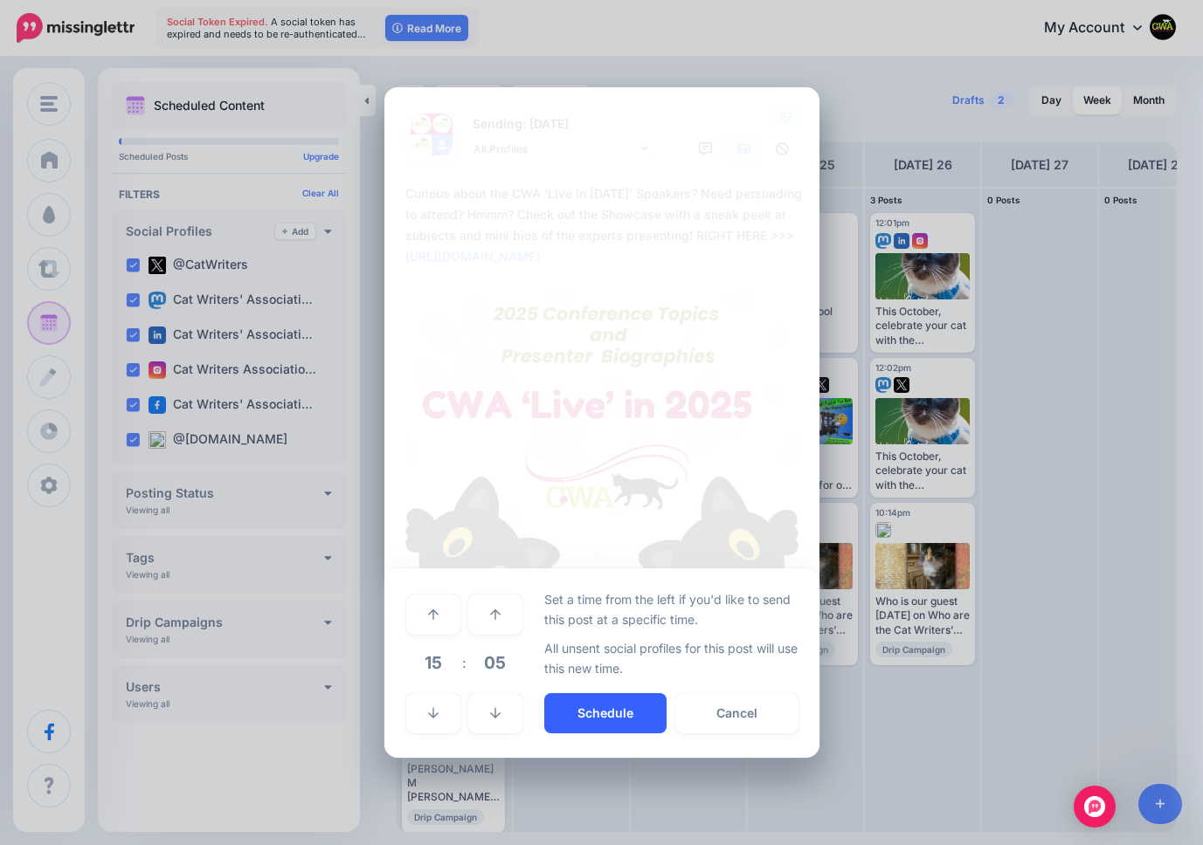
click at [598, 707] on button "Schedule" at bounding box center [605, 714] width 122 height 40
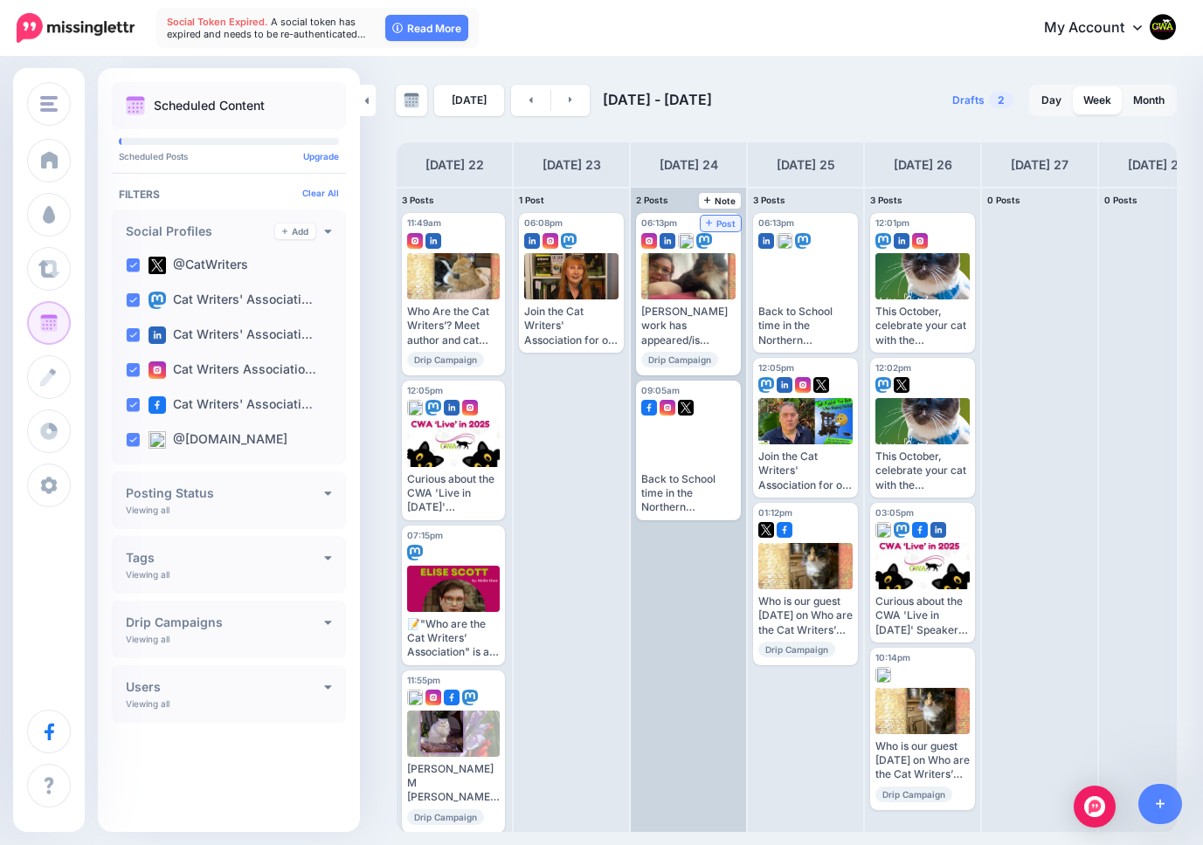
click at [719, 220] on span "Post" at bounding box center [721, 223] width 31 height 9
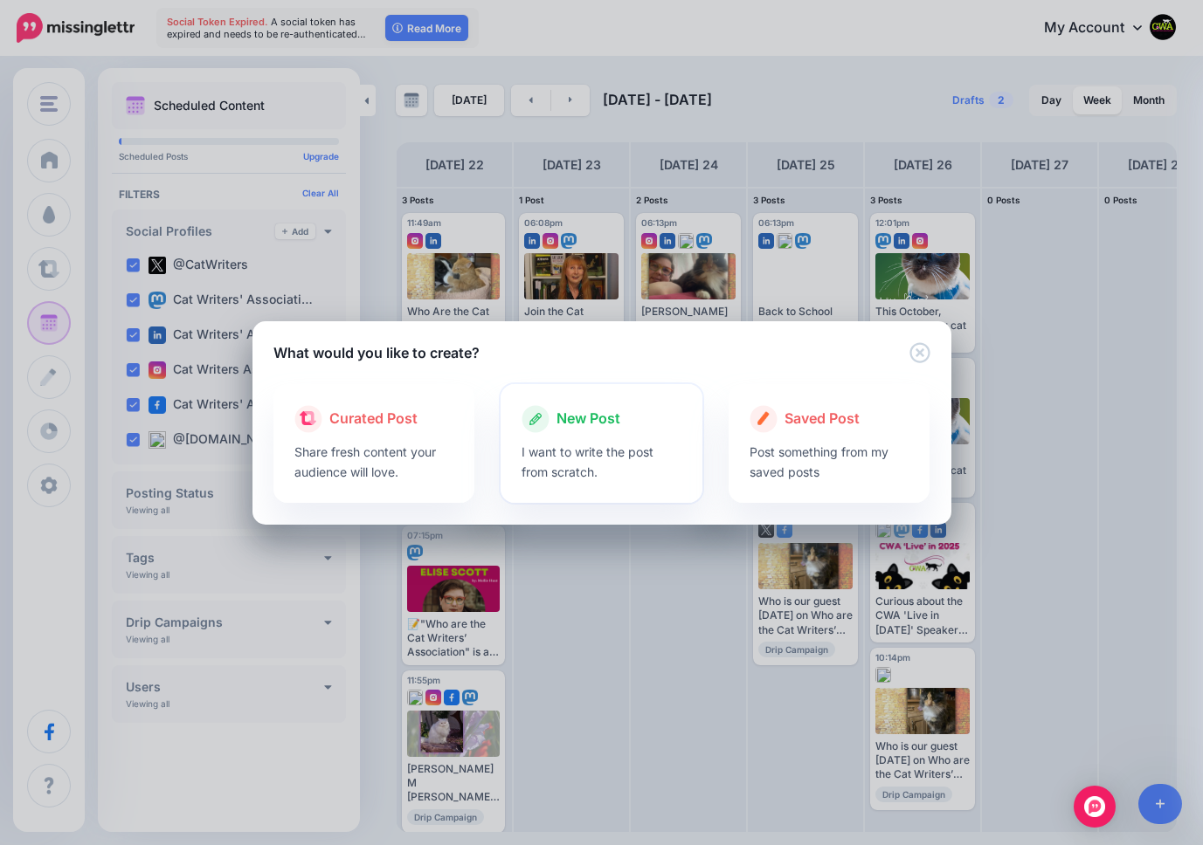
click at [565, 419] on span "New Post" at bounding box center [588, 419] width 64 height 23
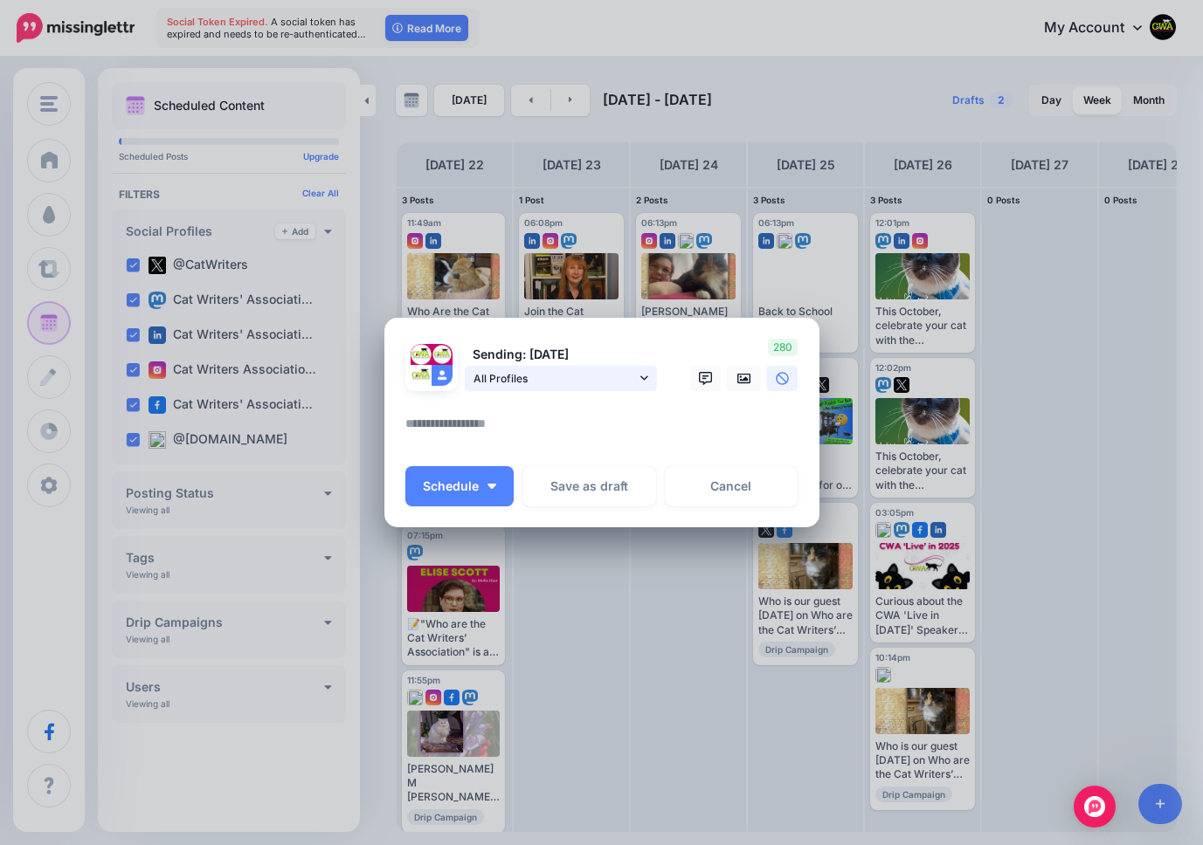
click at [640, 376] on icon at bounding box center [644, 378] width 8 height 12
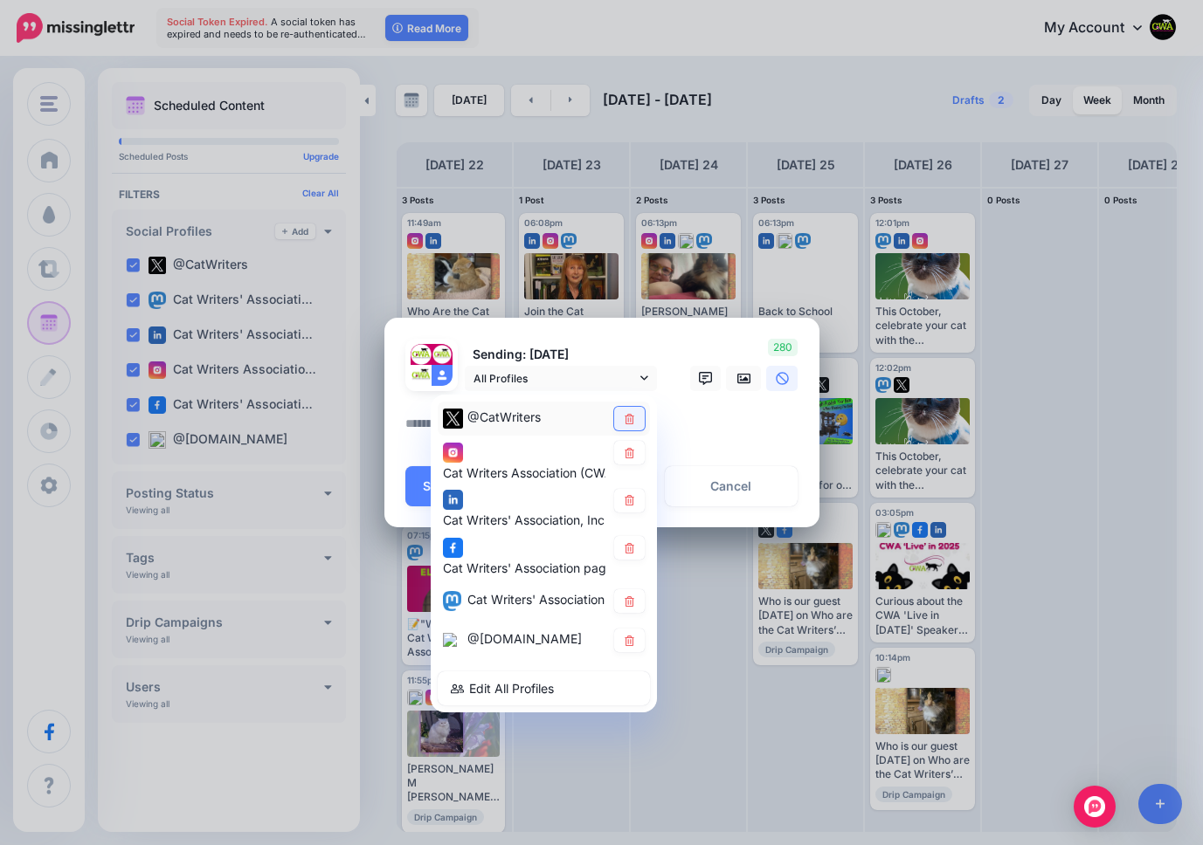
click at [638, 420] on link at bounding box center [629, 419] width 31 height 24
click at [631, 449] on icon at bounding box center [629, 453] width 13 height 10
click at [627, 546] on icon at bounding box center [629, 548] width 13 height 10
click at [625, 600] on icon at bounding box center [629, 602] width 13 height 10
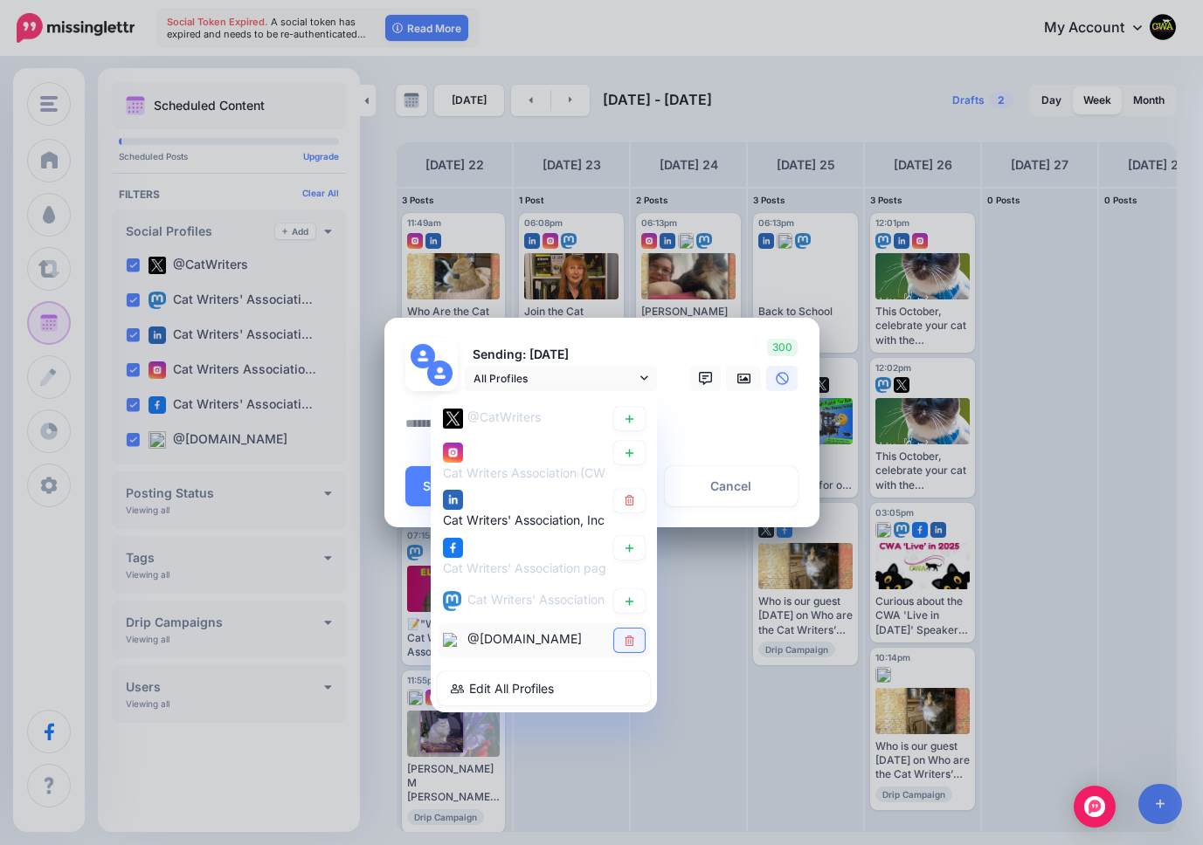
click at [638, 649] on link at bounding box center [629, 641] width 31 height 24
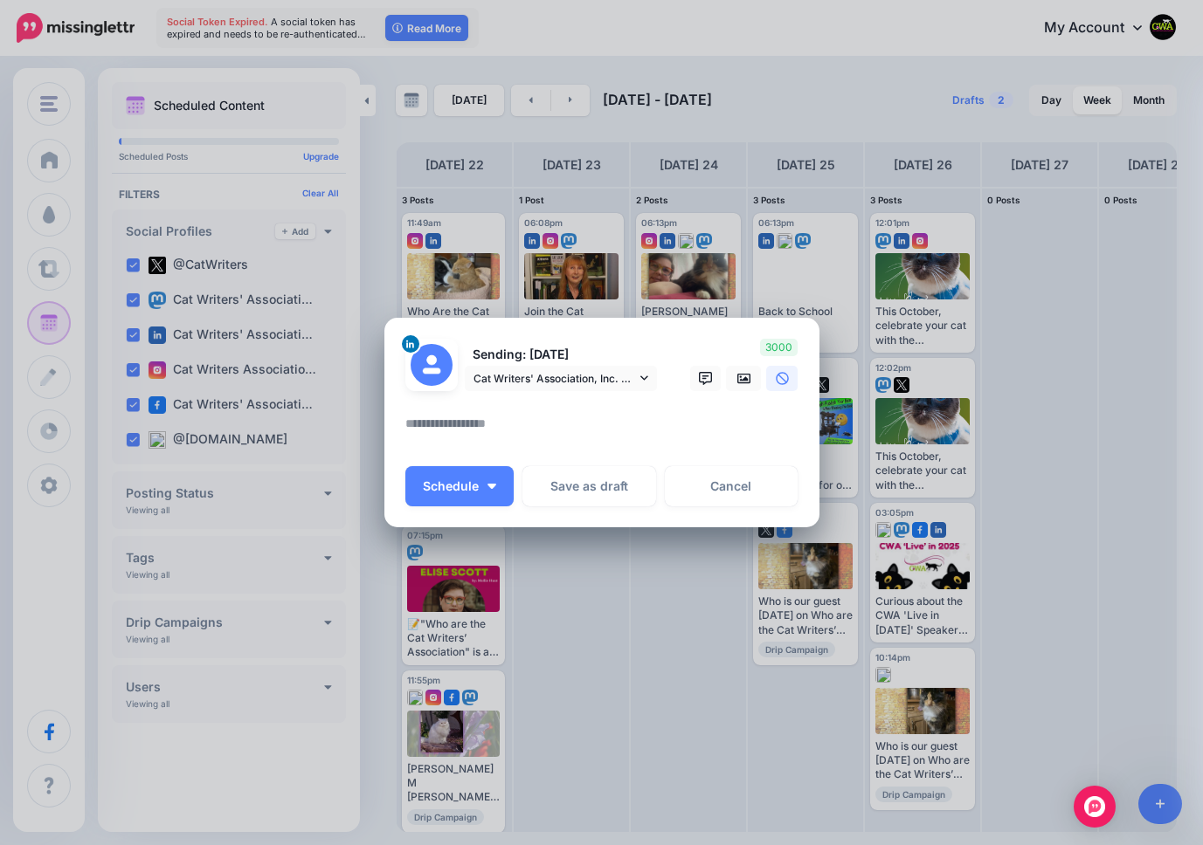
click at [653, 444] on div at bounding box center [606, 430] width 402 height 34
paste textarea "**********"
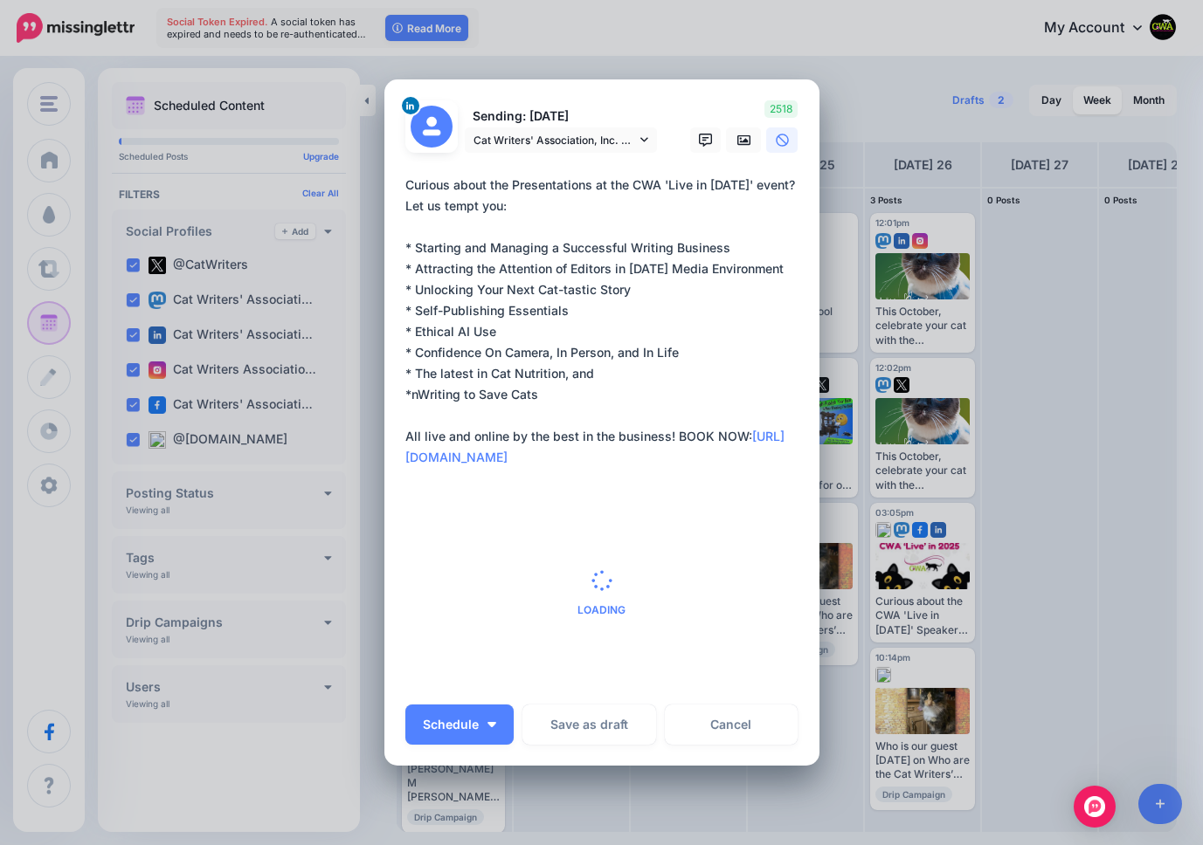
type textarea "**********"
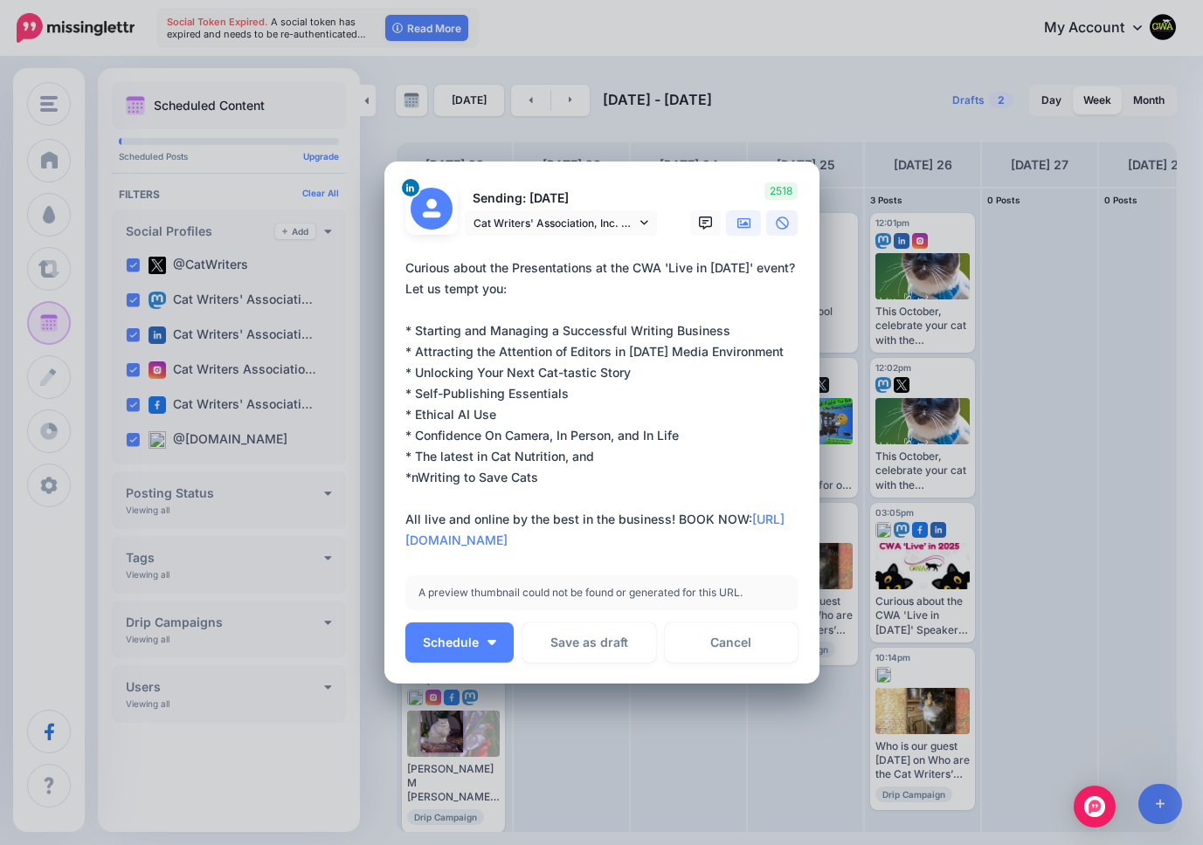
click at [742, 139] on div "Create Post Loading Sending: [DATE] Cat Writers' Association, Inc. page" at bounding box center [601, 422] width 1203 height 845
click at [742, 225] on icon at bounding box center [744, 222] width 14 height 10
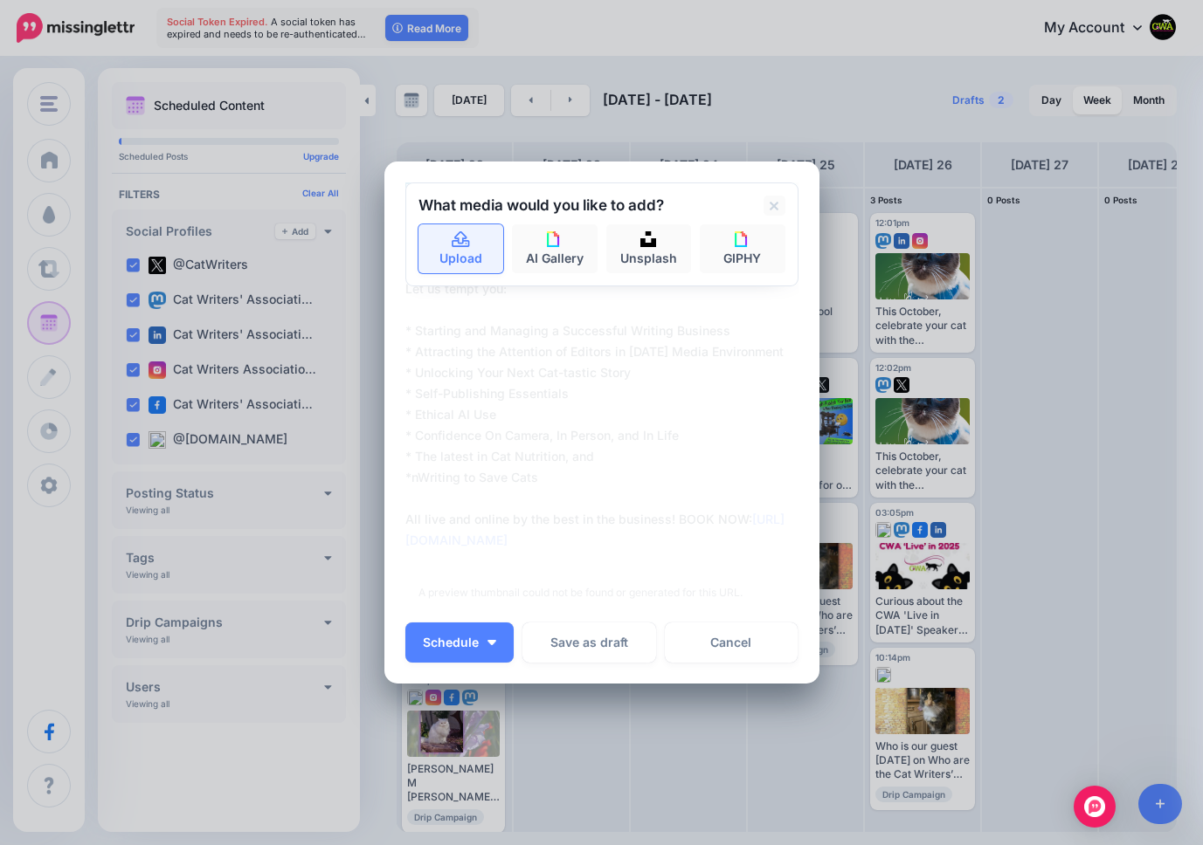
click at [462, 241] on icon at bounding box center [460, 239] width 17 height 16
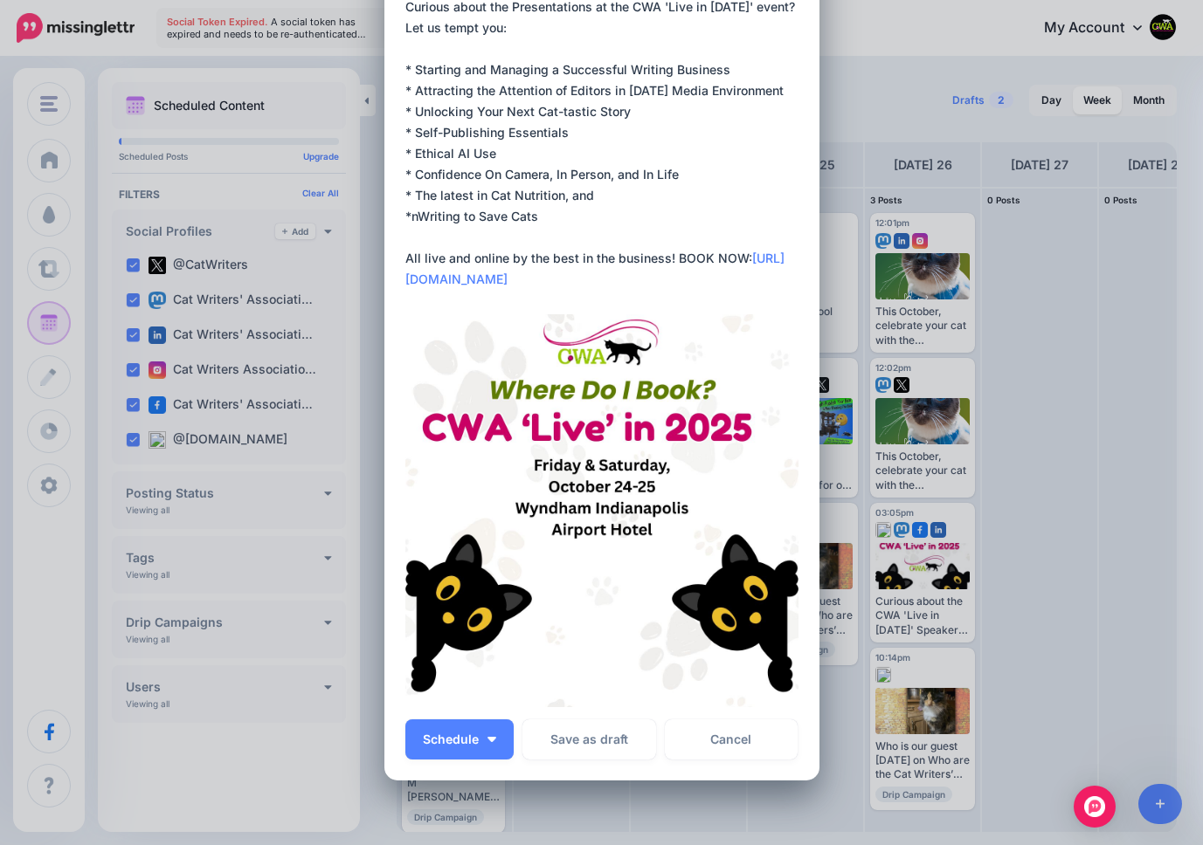
scroll to position [249, 0]
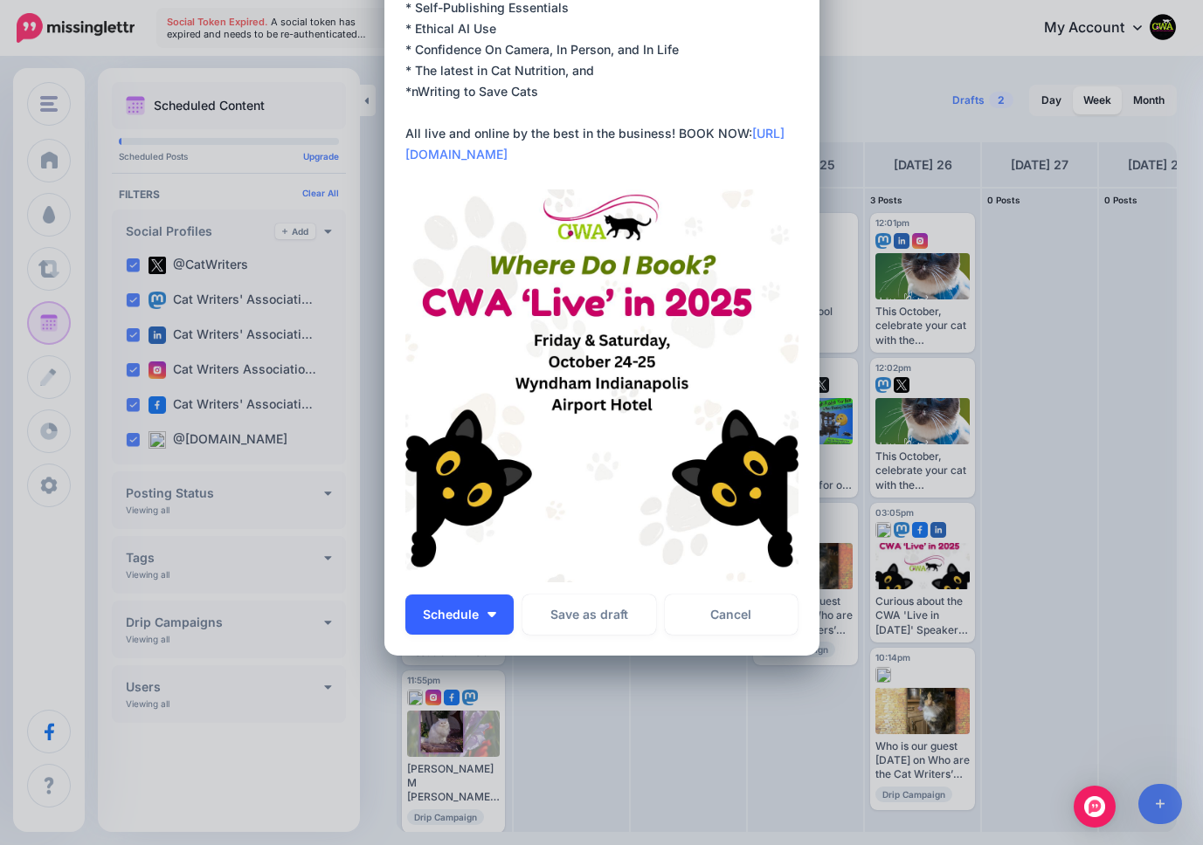
click at [444, 612] on span "Schedule" at bounding box center [451, 615] width 56 height 12
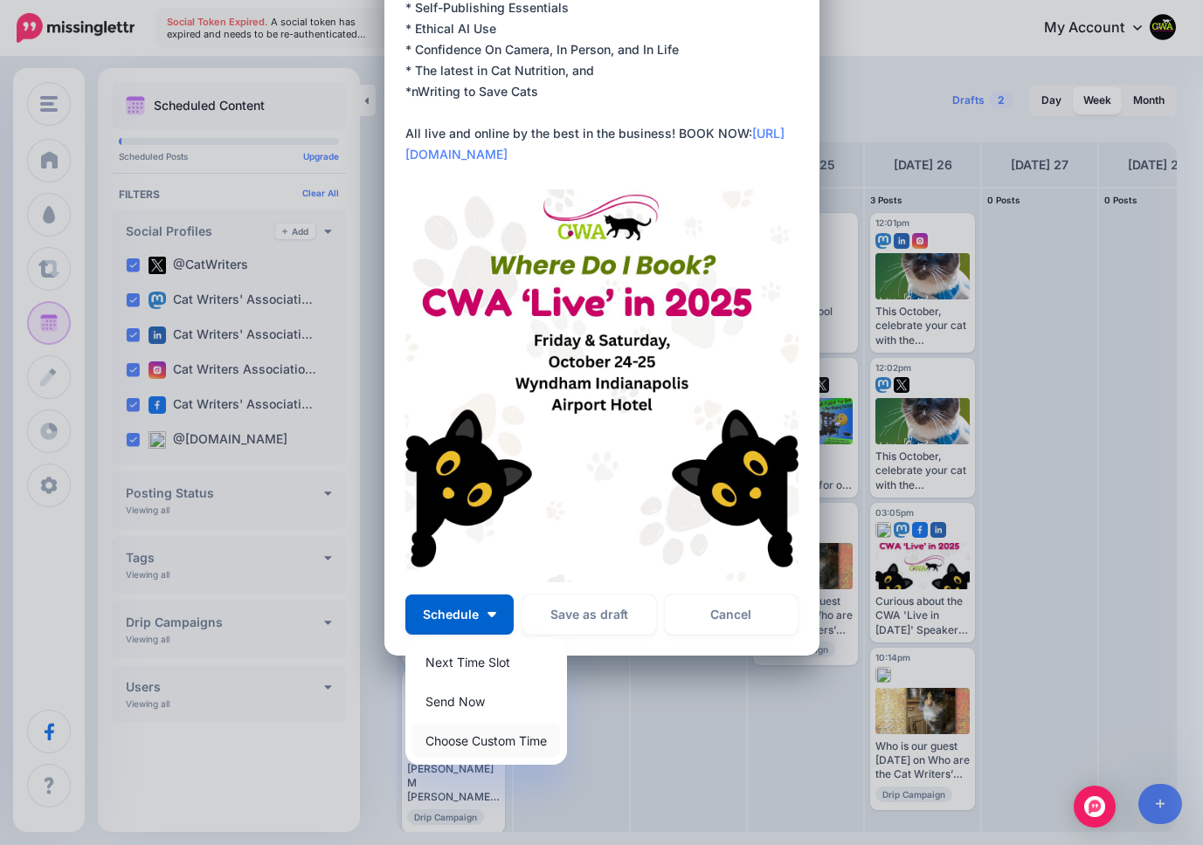
click at [464, 731] on link "Choose Custom Time" at bounding box center [486, 741] width 148 height 34
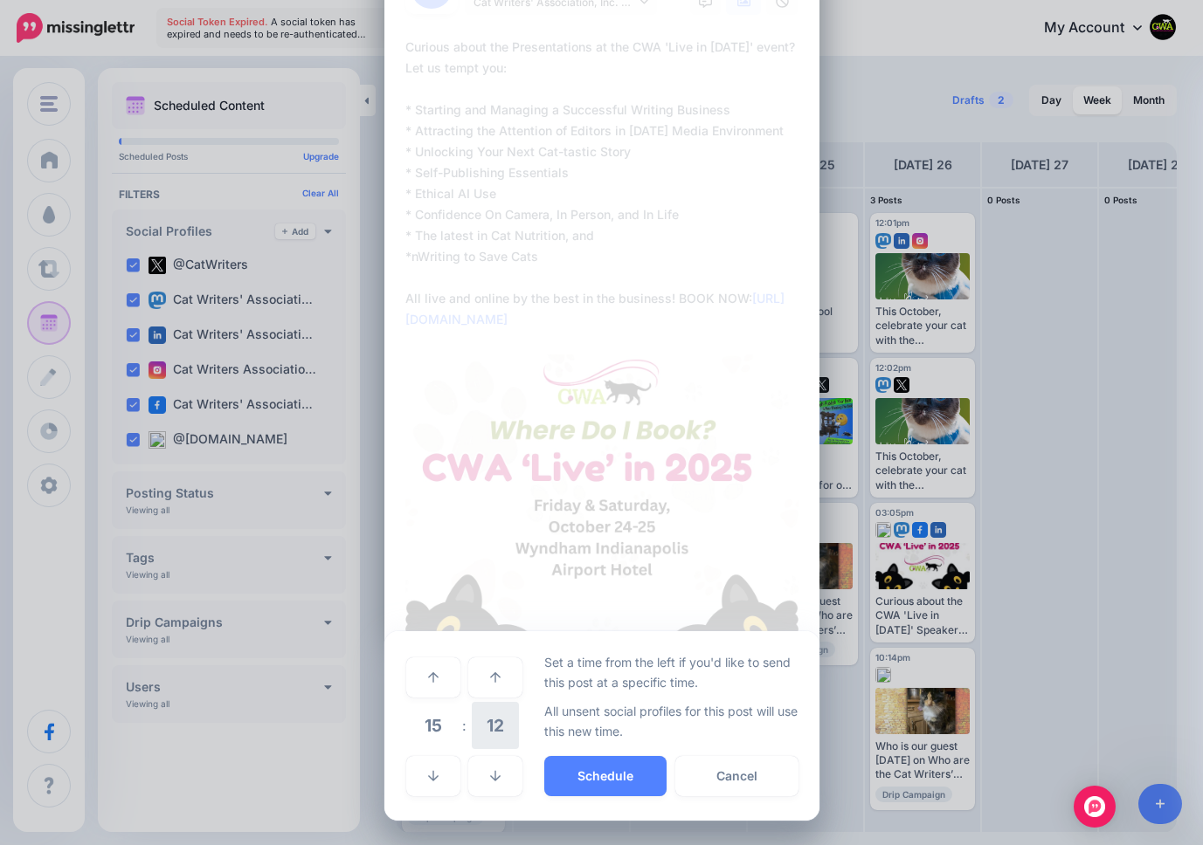
scroll to position [84, 0]
click at [434, 720] on span "15" at bounding box center [433, 725] width 47 height 47
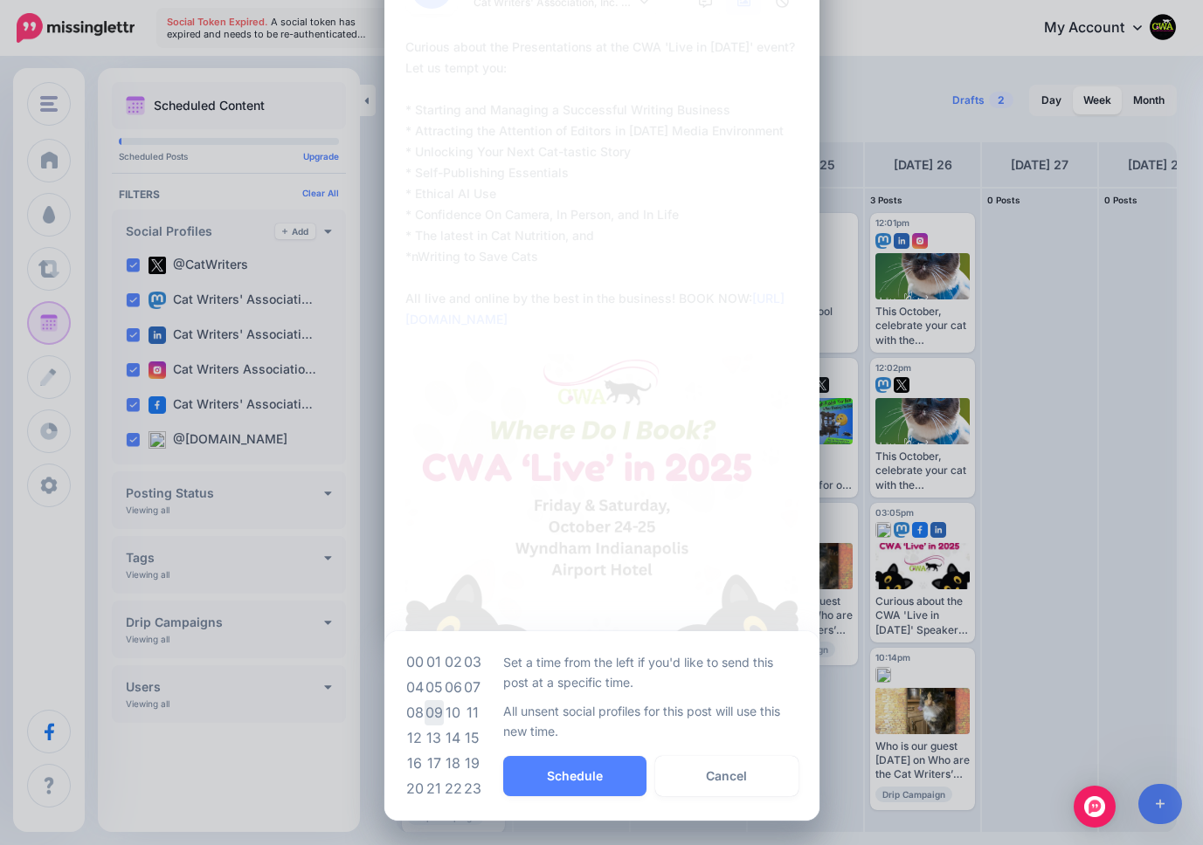
click at [438, 704] on td "09" at bounding box center [433, 712] width 19 height 25
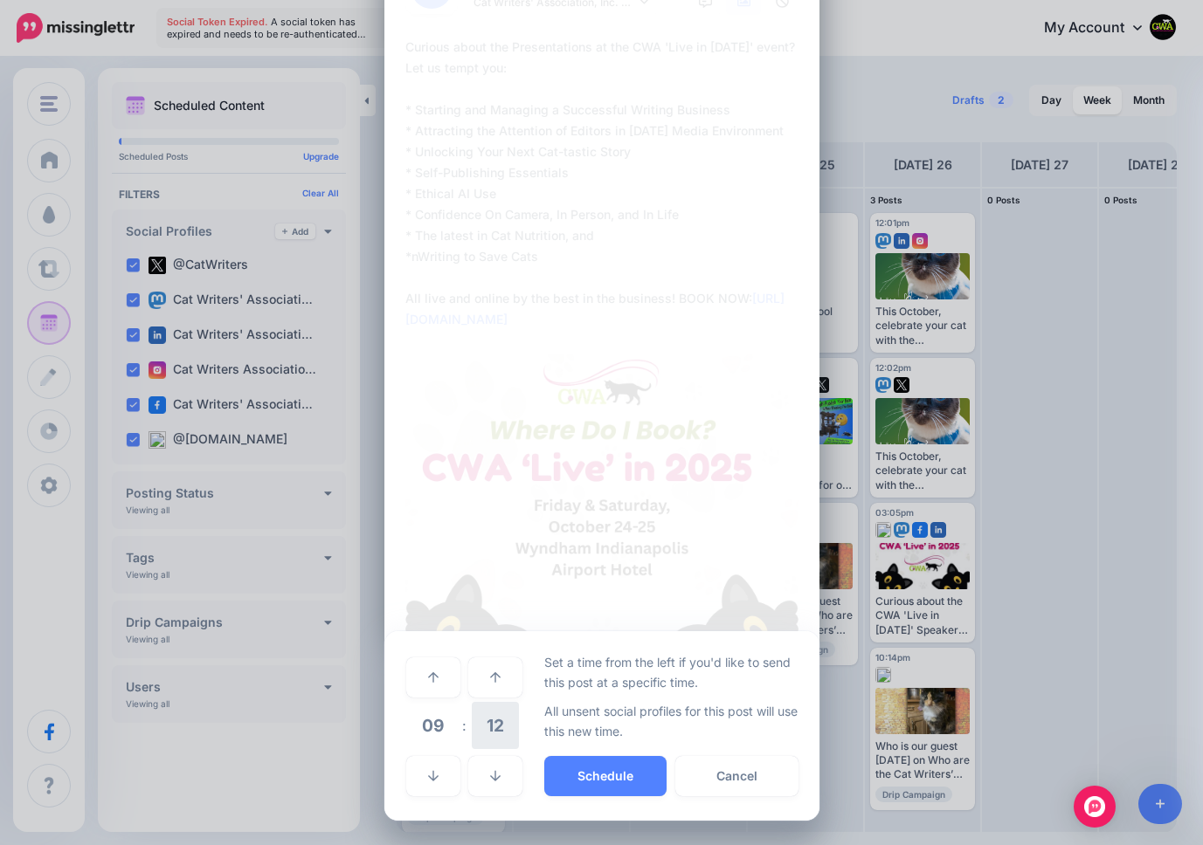
click at [498, 729] on span "12" at bounding box center [495, 725] width 47 height 47
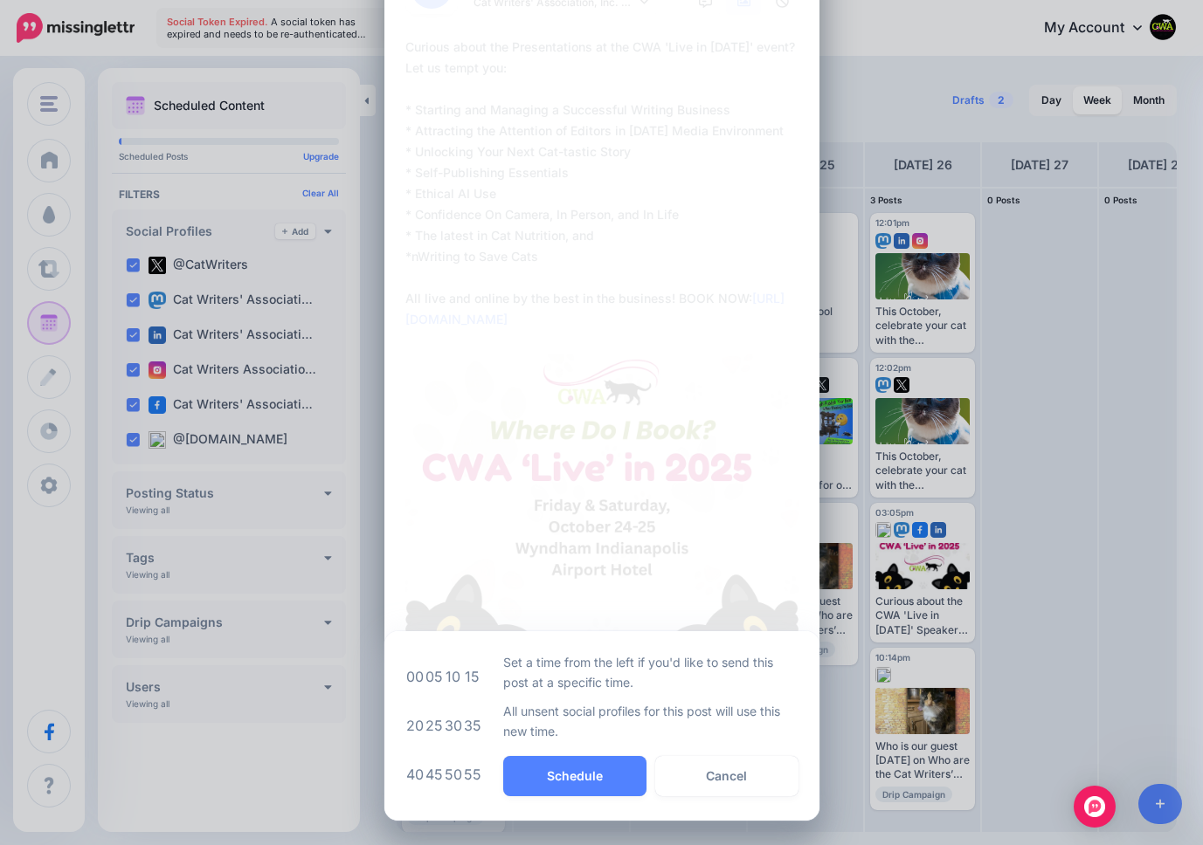
click at [431, 674] on td "05" at bounding box center [433, 676] width 19 height 49
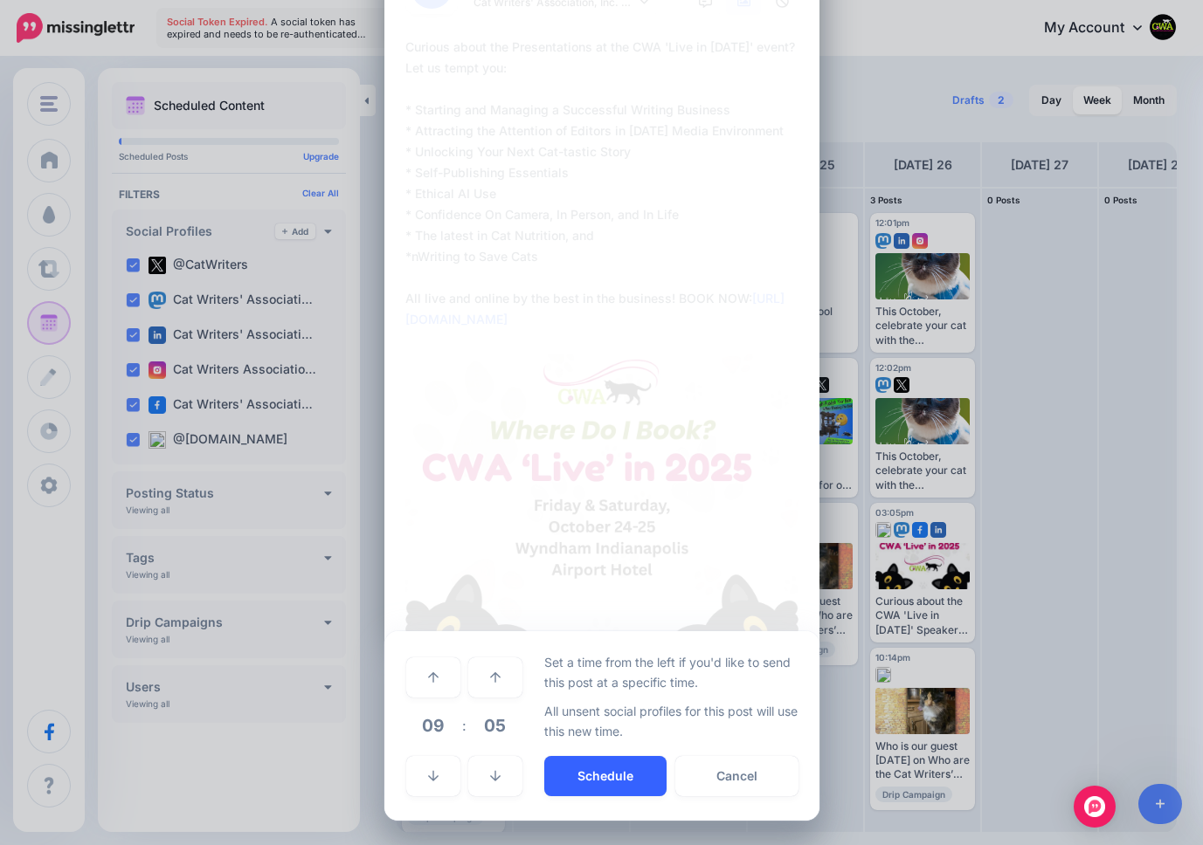
click at [586, 769] on button "Schedule" at bounding box center [605, 776] width 122 height 40
